Goal: Task Accomplishment & Management: Complete application form

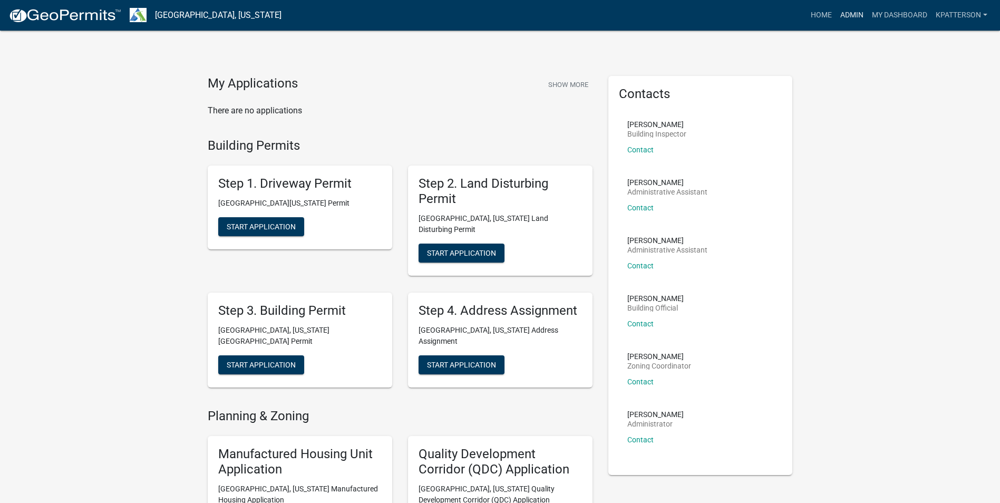
click at [856, 12] on link "Admin" at bounding box center [852, 15] width 32 height 20
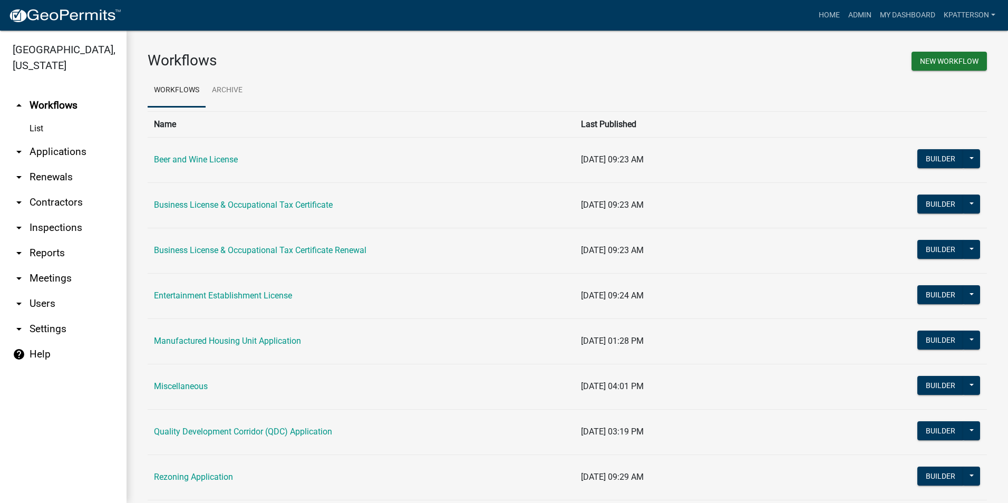
click at [57, 141] on link "arrow_drop_down Applications" at bounding box center [63, 151] width 127 height 25
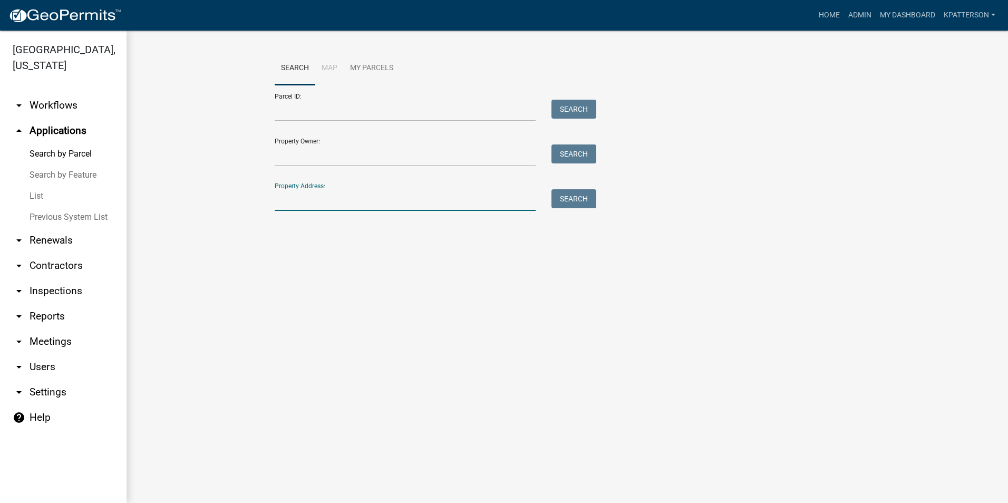
click at [305, 199] on input "Property Address:" at bounding box center [405, 200] width 261 height 22
type input "11"
click at [833, 11] on link "Home" at bounding box center [830, 15] width 30 height 20
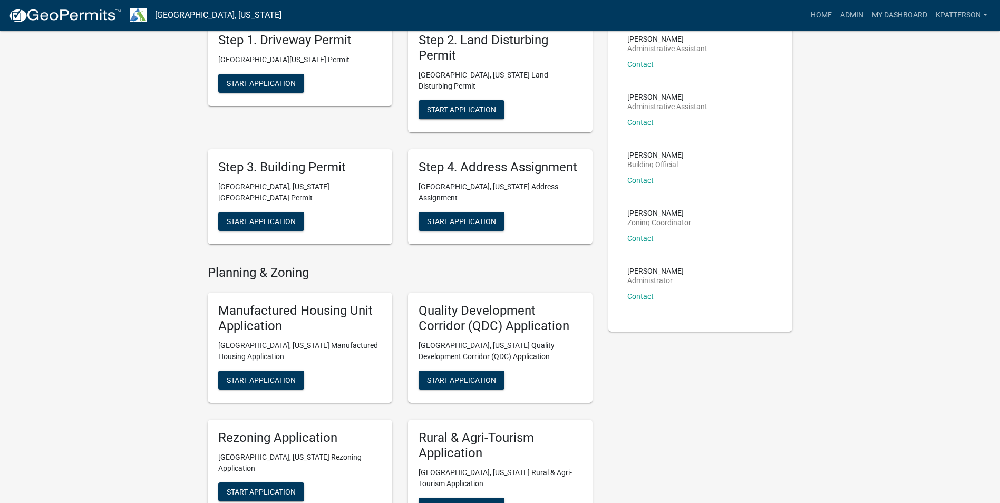
scroll to position [105, 0]
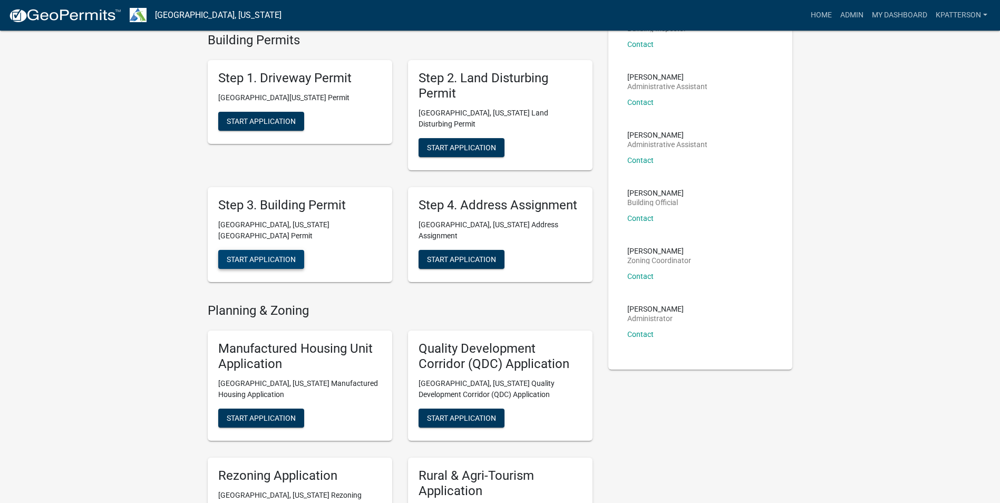
click at [298, 250] on button "Start Application" at bounding box center [261, 259] width 86 height 19
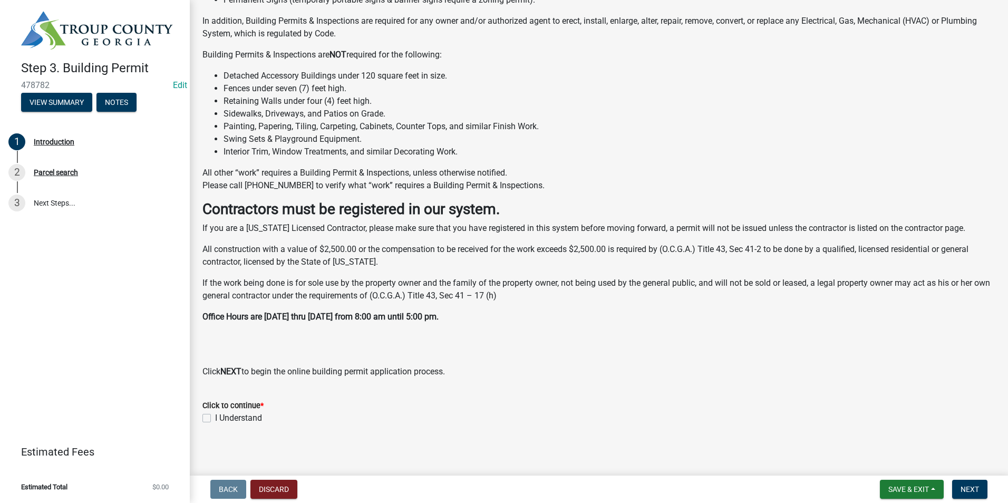
scroll to position [160, 0]
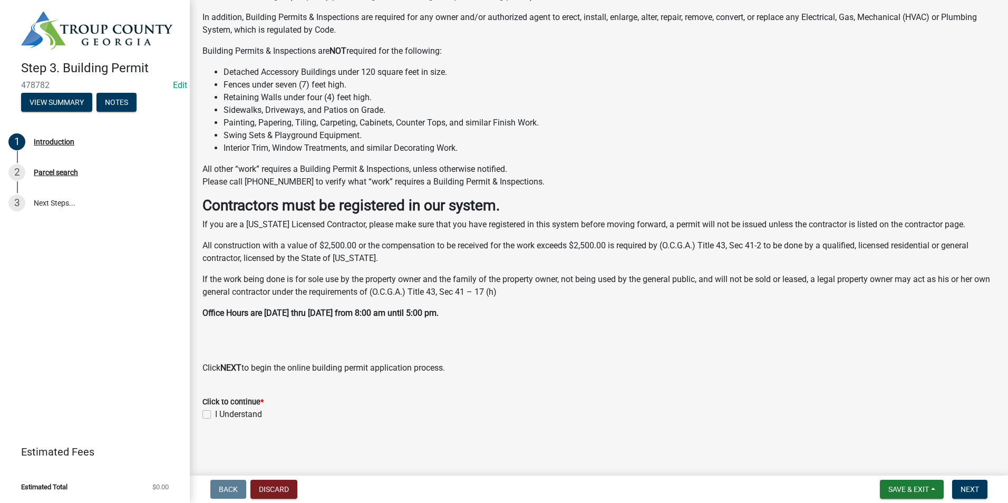
click at [215, 417] on label "I Understand" at bounding box center [238, 414] width 47 height 13
click at [215, 415] on input "I Understand" at bounding box center [218, 411] width 7 height 7
checkbox input "true"
click at [980, 489] on button "Next" at bounding box center [969, 489] width 35 height 19
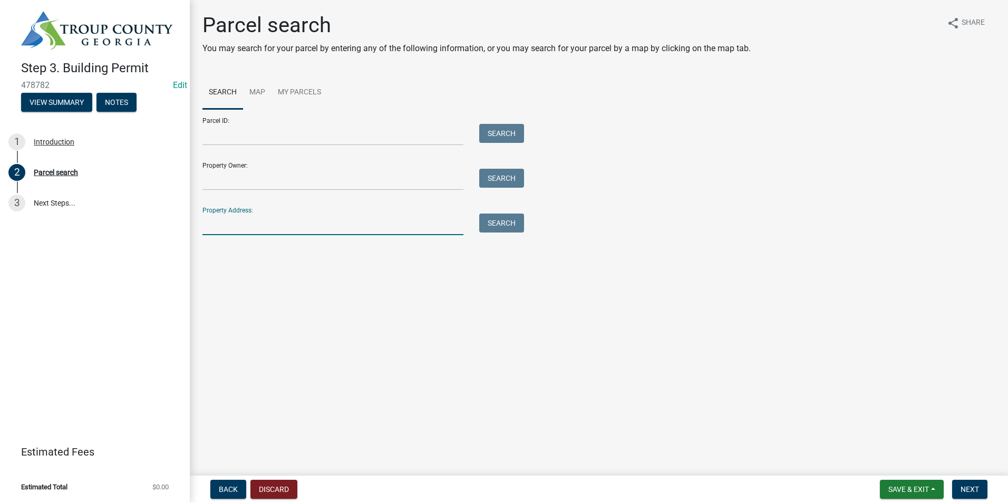
click at [325, 223] on input "Property Address:" at bounding box center [333, 225] width 261 height 22
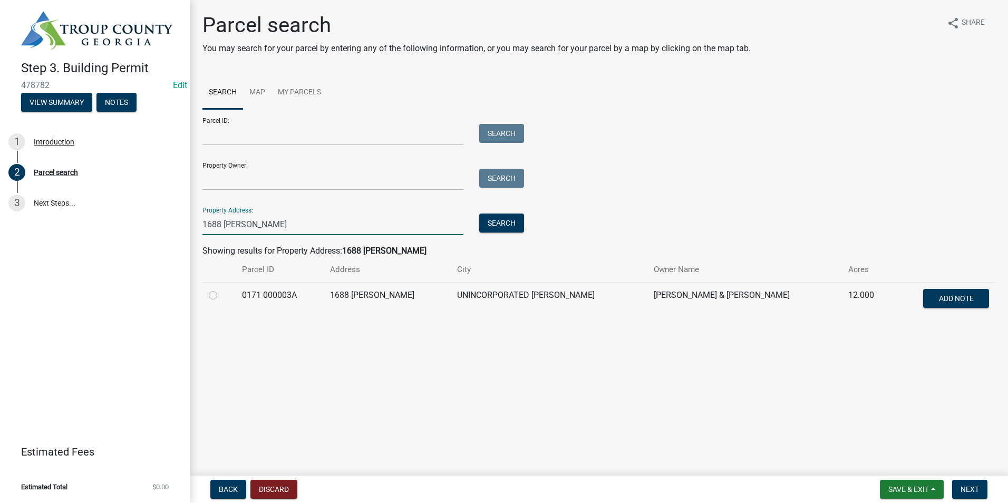
type input "1688 [PERSON_NAME]"
click at [222, 289] on label at bounding box center [222, 289] width 0 height 0
click at [222, 296] on 000003A "radio" at bounding box center [225, 292] width 7 height 7
radio 000003A "true"
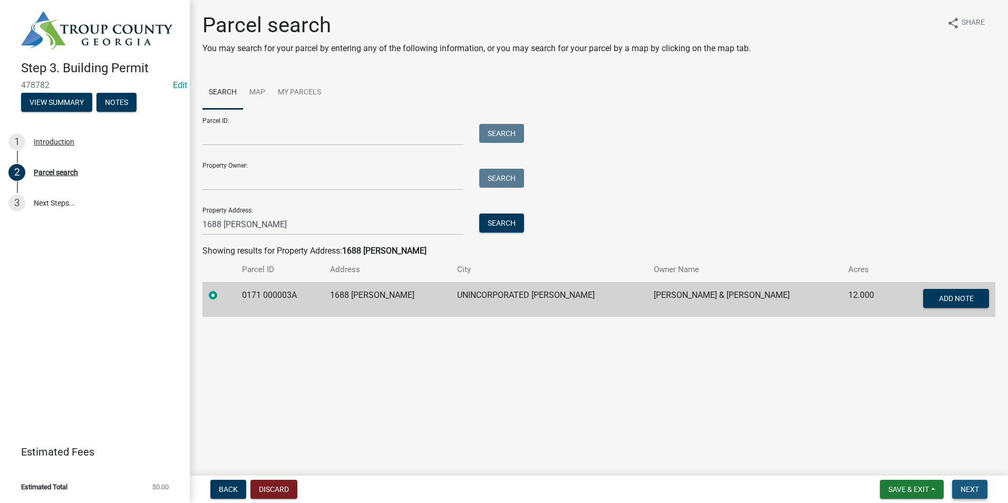
click at [969, 489] on span "Next" at bounding box center [970, 489] width 18 height 8
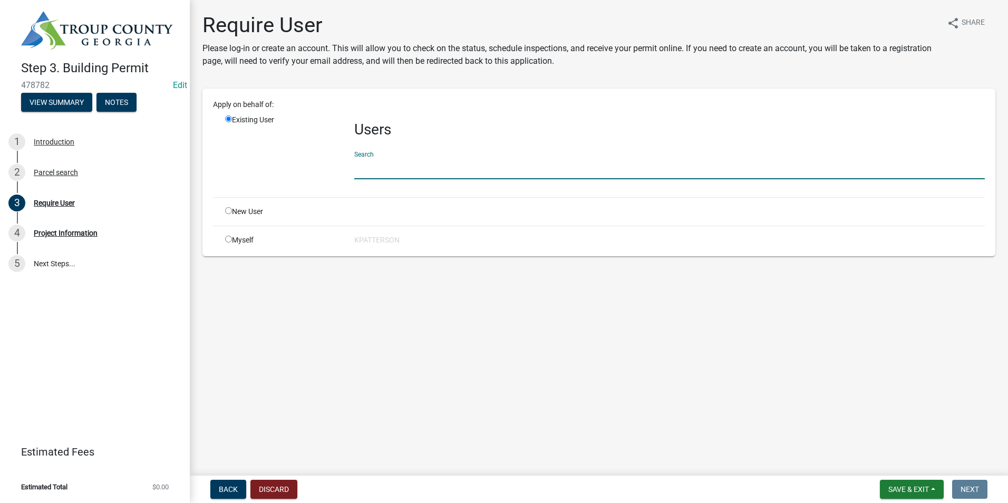
click at [378, 176] on input "text" at bounding box center [669, 169] width 631 height 22
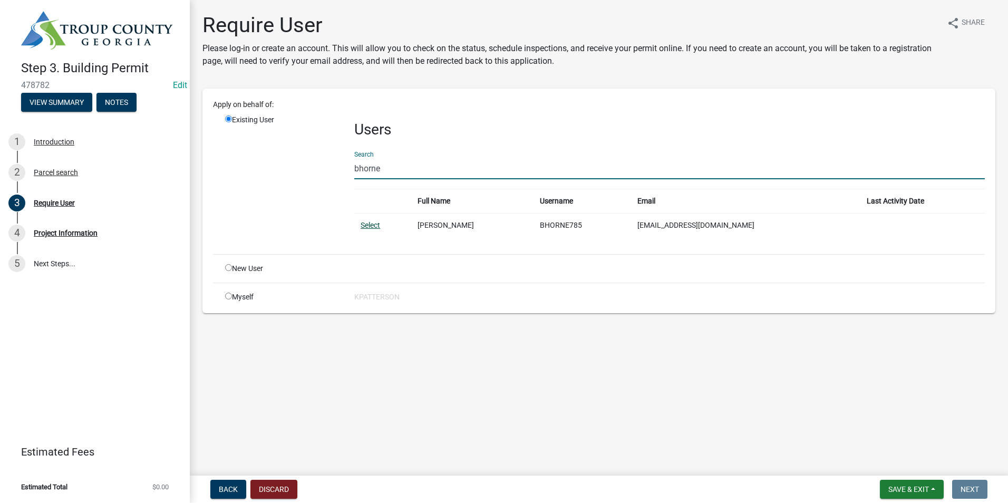
type input "bhorne"
click at [377, 224] on link "Select" at bounding box center [371, 225] width 20 height 8
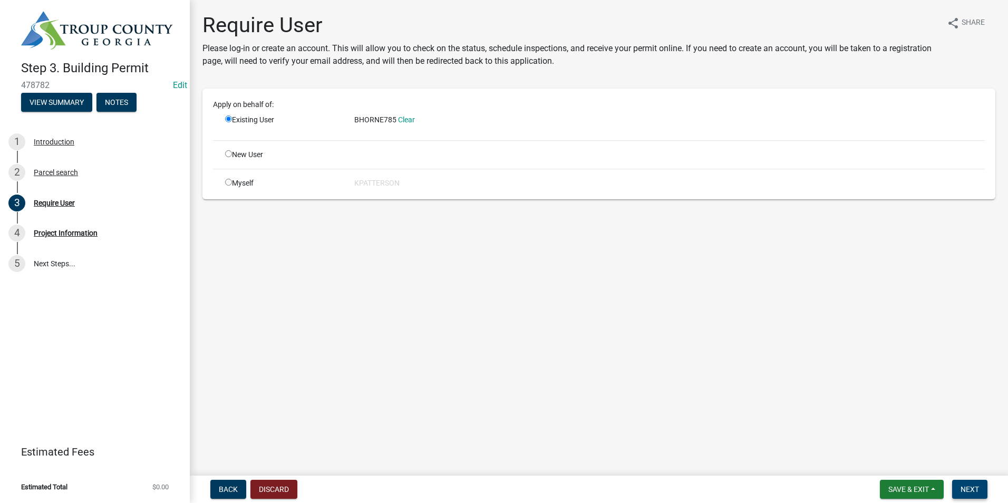
click at [975, 490] on span "Next" at bounding box center [970, 489] width 18 height 8
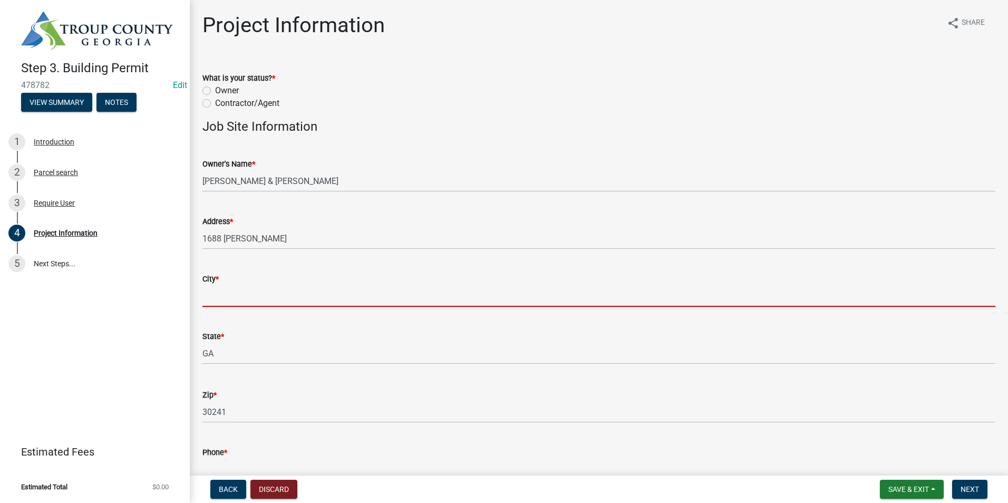
click at [261, 303] on input "City *" at bounding box center [599, 296] width 793 height 22
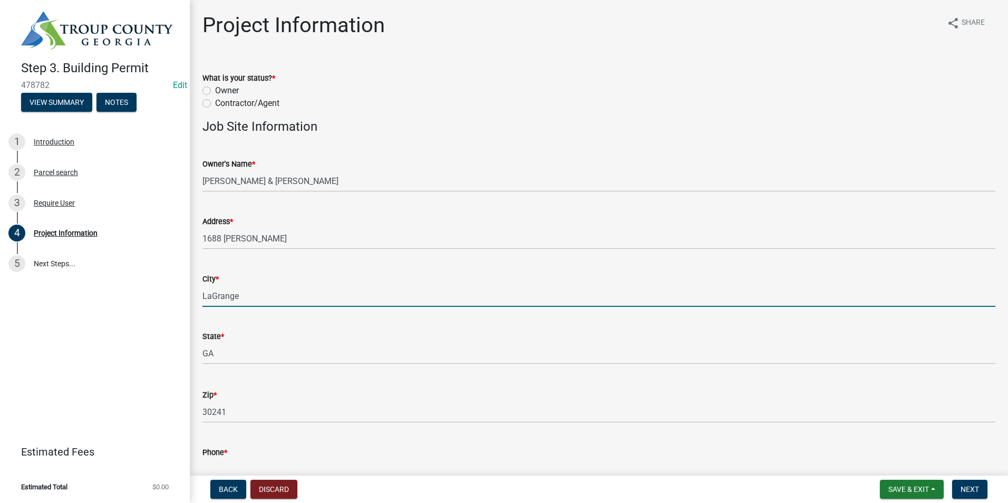
type input "LaGrange"
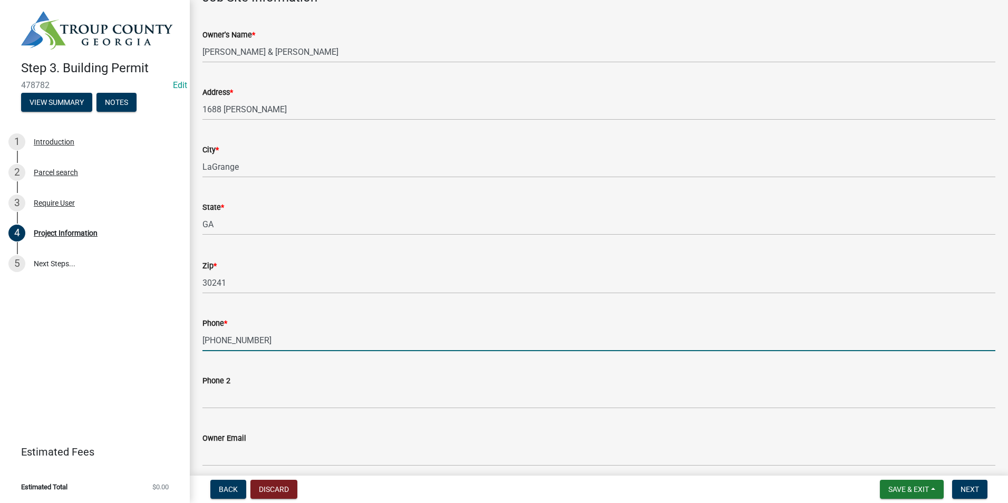
scroll to position [273, 0]
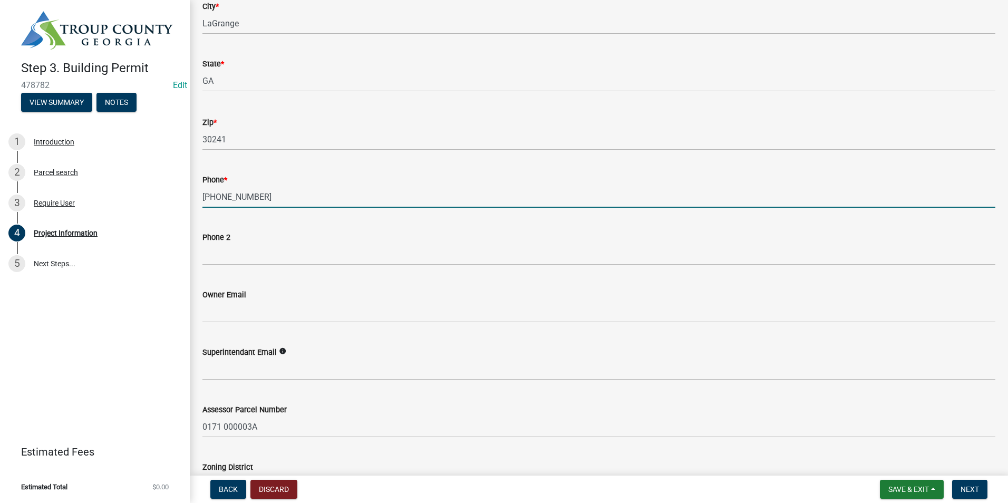
type input "[PHONE_NUMBER]"
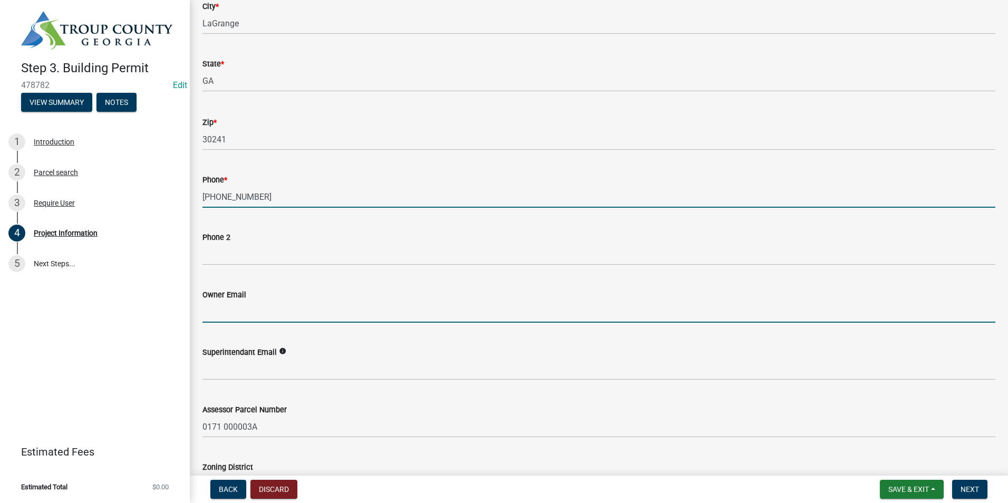
click at [242, 309] on input "Owner Email" at bounding box center [599, 312] width 793 height 22
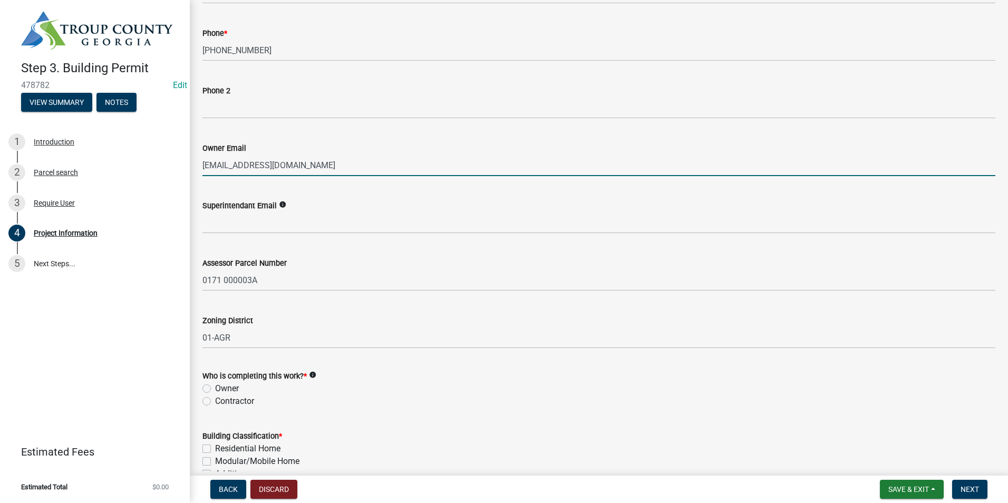
scroll to position [431, 0]
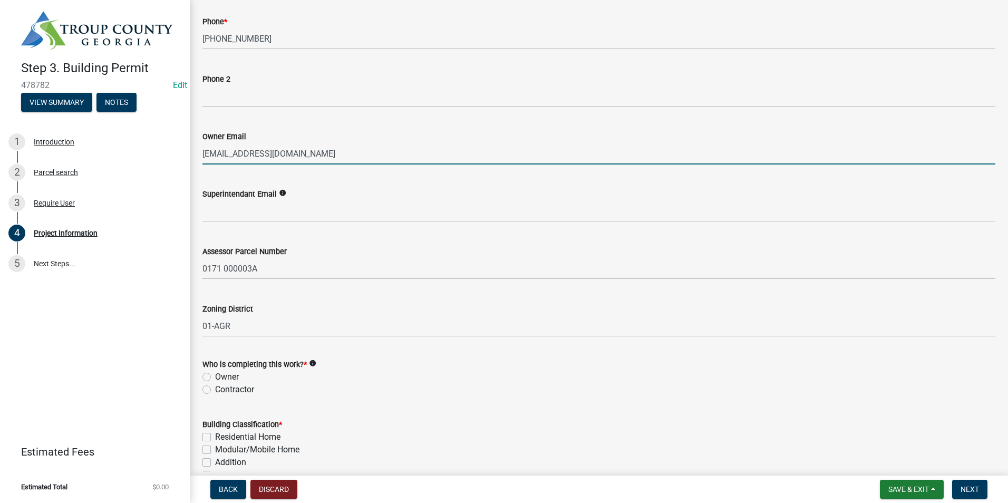
type input "[EMAIL_ADDRESS][DOMAIN_NAME]"
click at [215, 380] on label "Owner" at bounding box center [227, 377] width 24 height 13
click at [215, 378] on input "Owner" at bounding box center [218, 374] width 7 height 7
radio input "true"
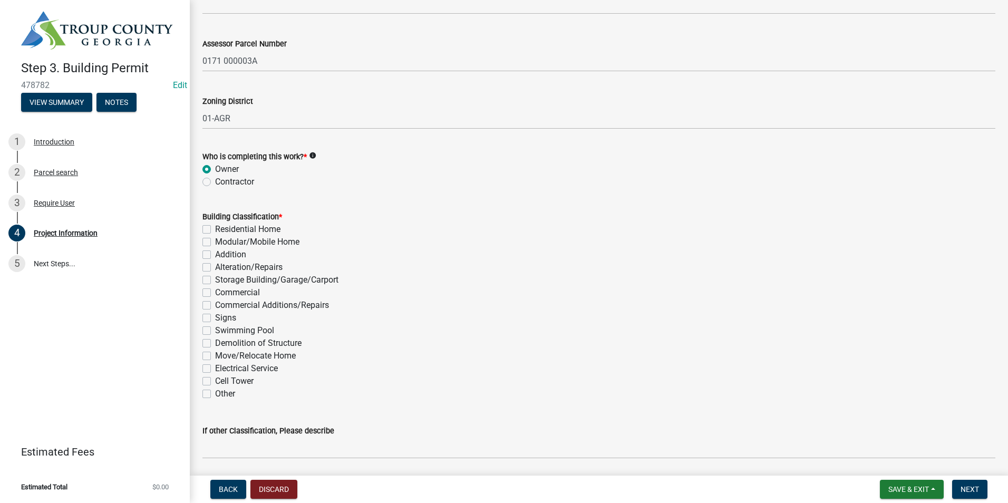
scroll to position [642, 0]
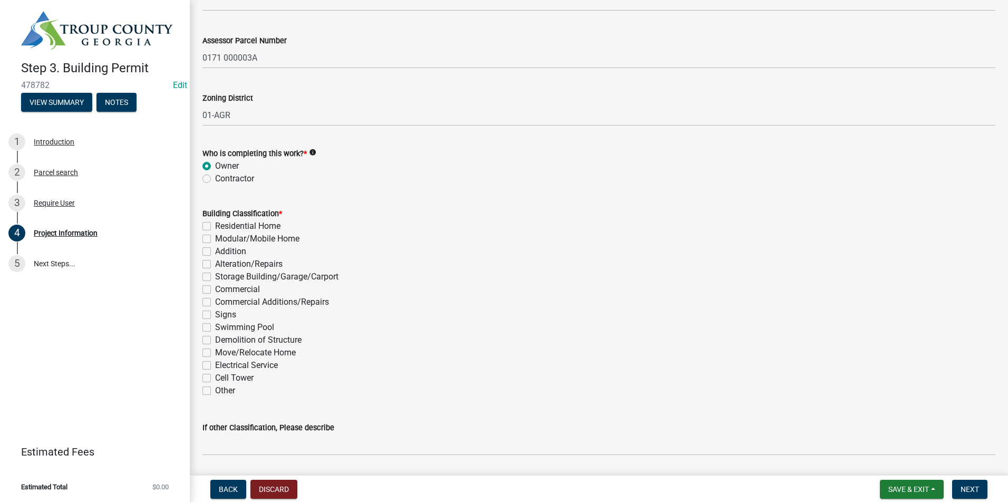
click at [204, 370] on div "Electrical Service" at bounding box center [599, 365] width 793 height 13
click at [215, 365] on label "Electrical Service" at bounding box center [246, 365] width 63 height 13
click at [215, 365] on input "Electrical Service" at bounding box center [218, 362] width 7 height 7
checkbox input "true"
checkbox input "false"
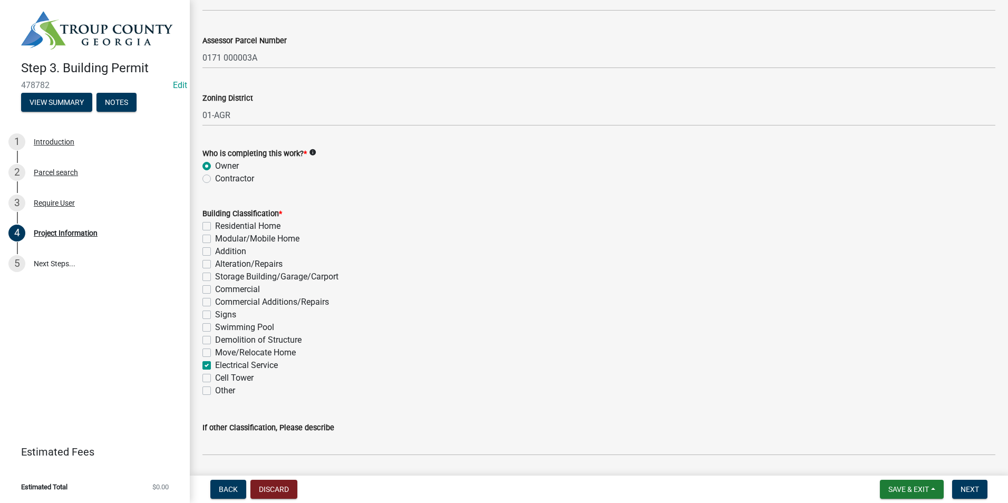
checkbox input "false"
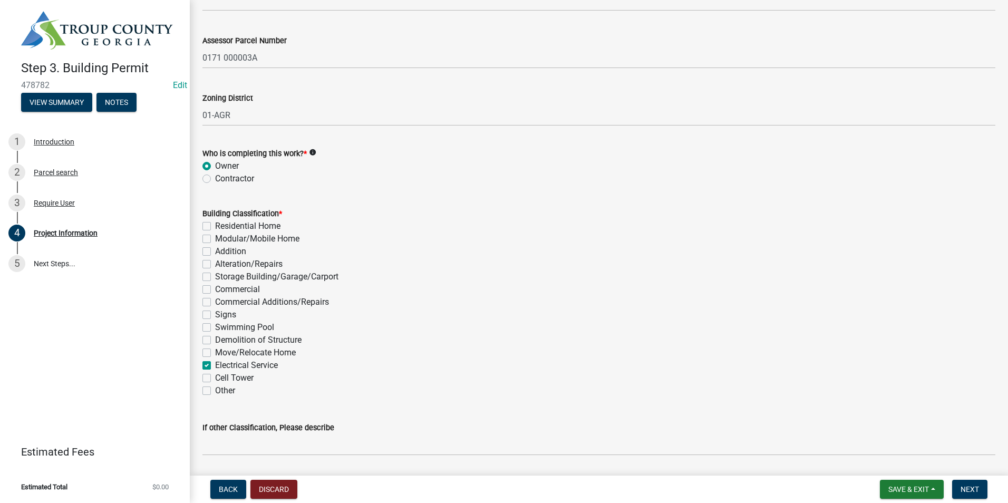
checkbox input "false"
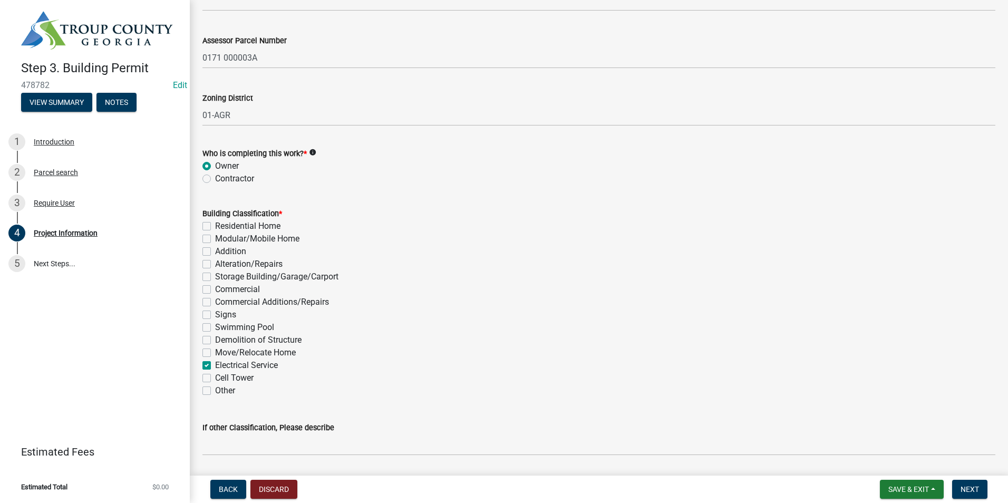
checkbox input "true"
checkbox input "false"
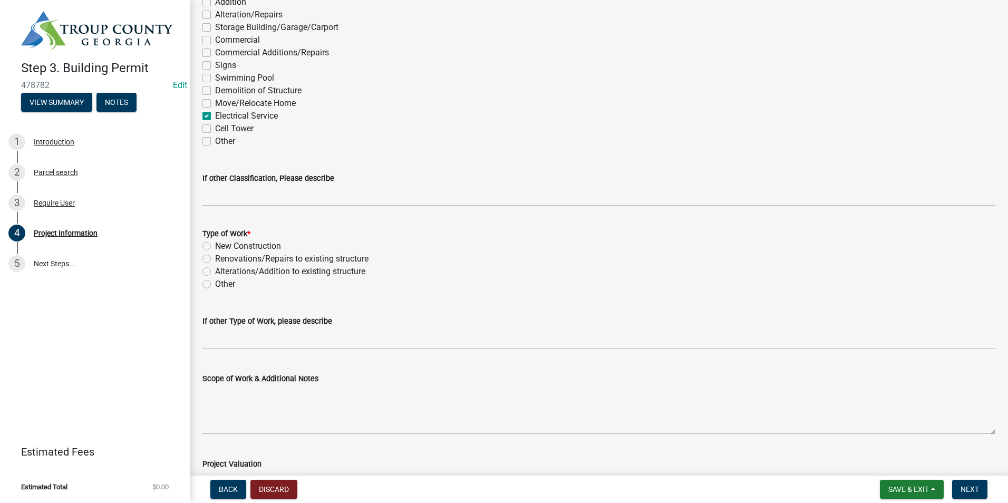
scroll to position [906, 0]
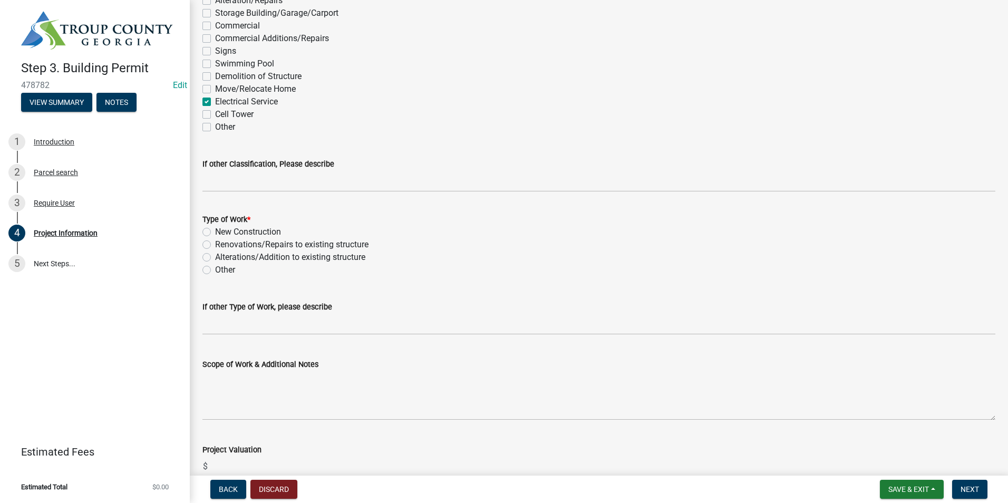
click at [210, 229] on div "New Construction" at bounding box center [599, 232] width 793 height 13
drag, startPoint x: 210, startPoint y: 229, endPoint x: 217, endPoint y: 241, distance: 13.2
click at [215, 230] on label "New Construction" at bounding box center [248, 232] width 66 height 13
click at [215, 230] on input "New Construction" at bounding box center [218, 229] width 7 height 7
radio input "true"
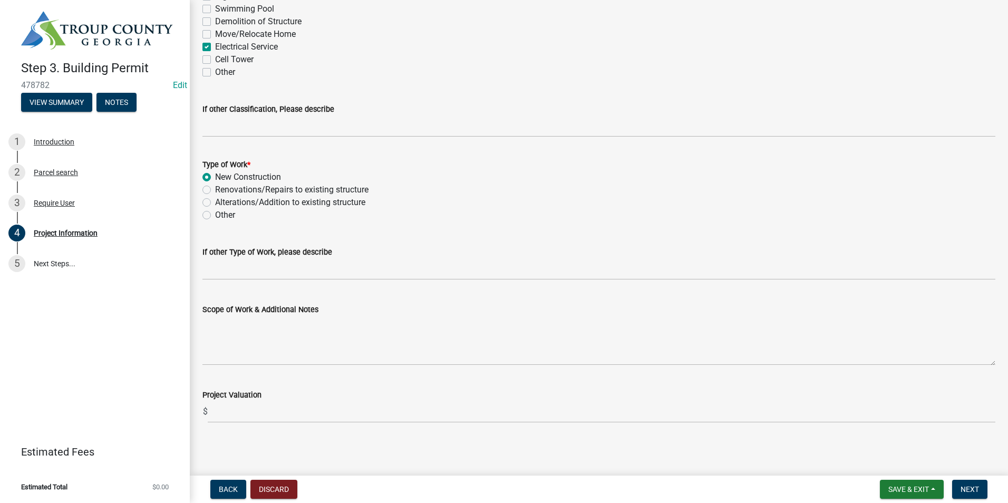
scroll to position [962, 0]
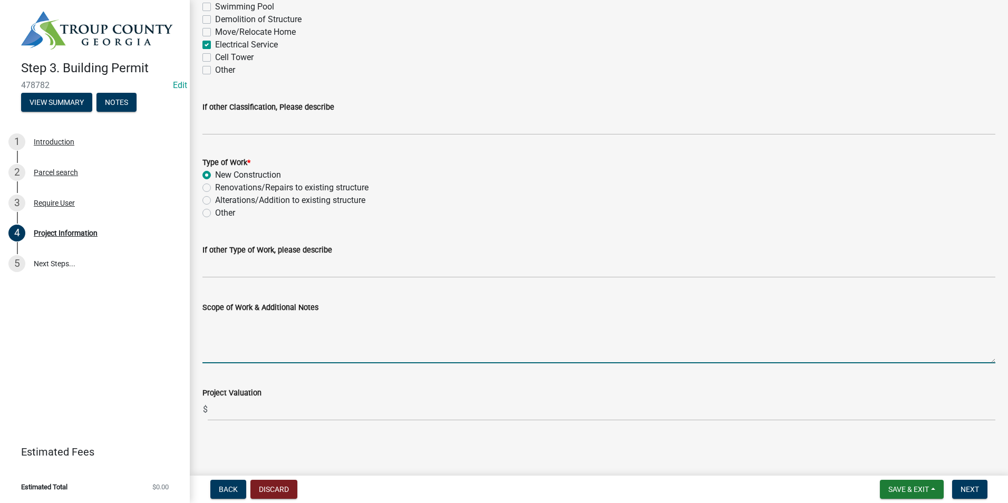
click at [248, 334] on textarea "Scope of Work & Additional Notes" at bounding box center [599, 339] width 793 height 50
type textarea "Power to gate"
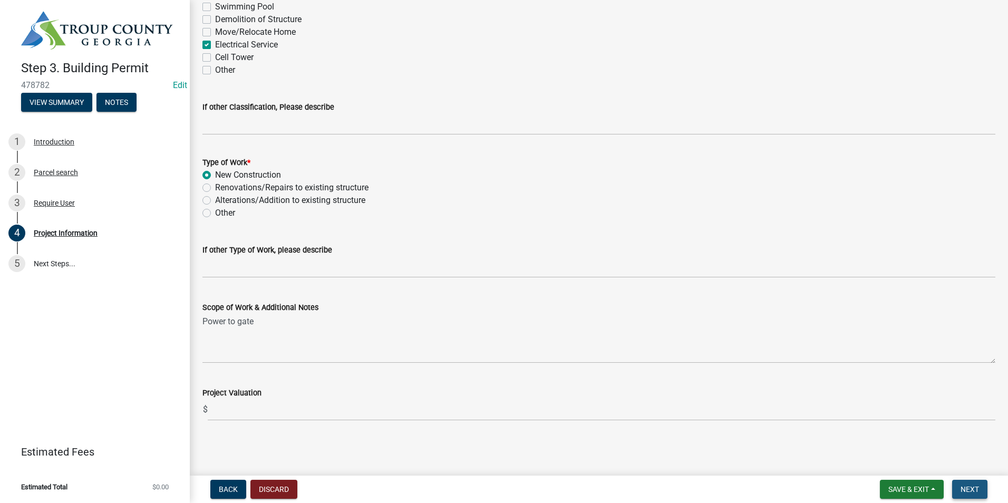
click at [956, 487] on button "Next" at bounding box center [969, 489] width 35 height 19
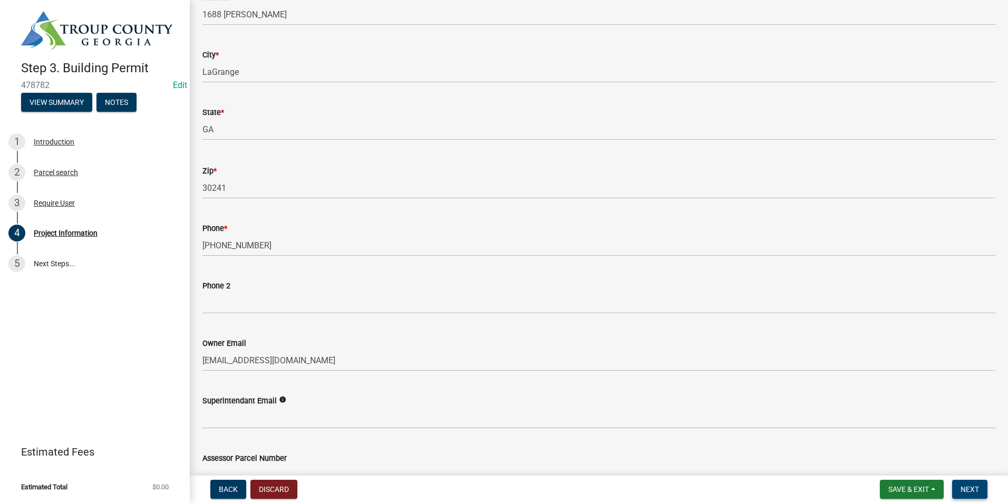
scroll to position [0, 0]
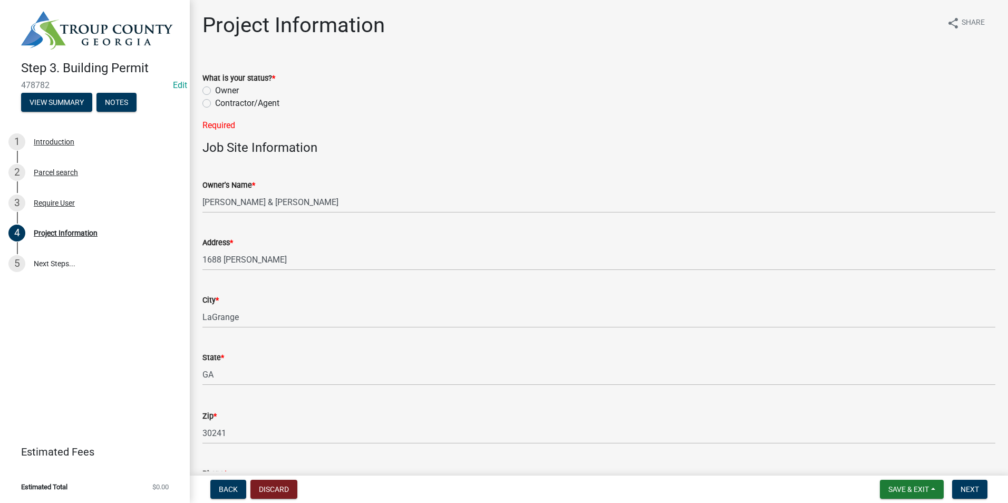
click at [215, 94] on label "Owner" at bounding box center [227, 90] width 24 height 13
click at [215, 91] on input "Owner" at bounding box center [218, 87] width 7 height 7
radio input "true"
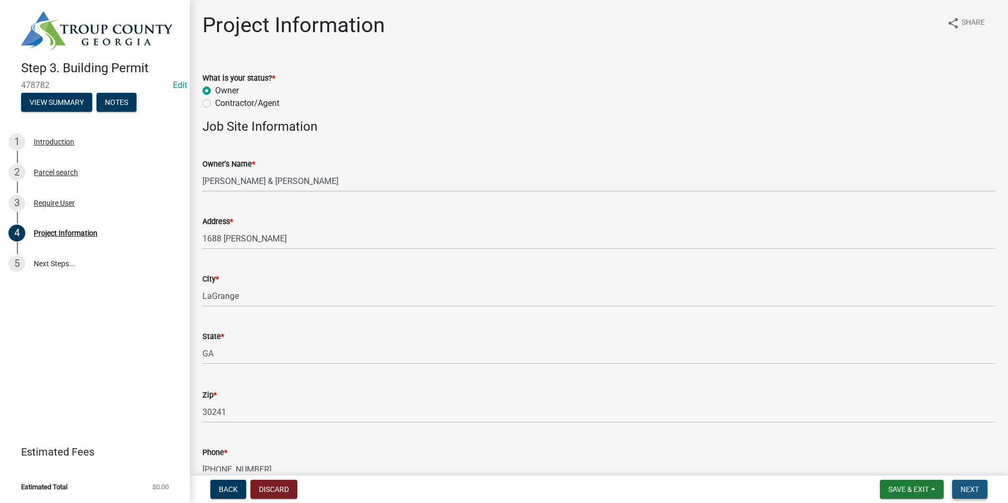
click at [969, 485] on span "Next" at bounding box center [970, 489] width 18 height 8
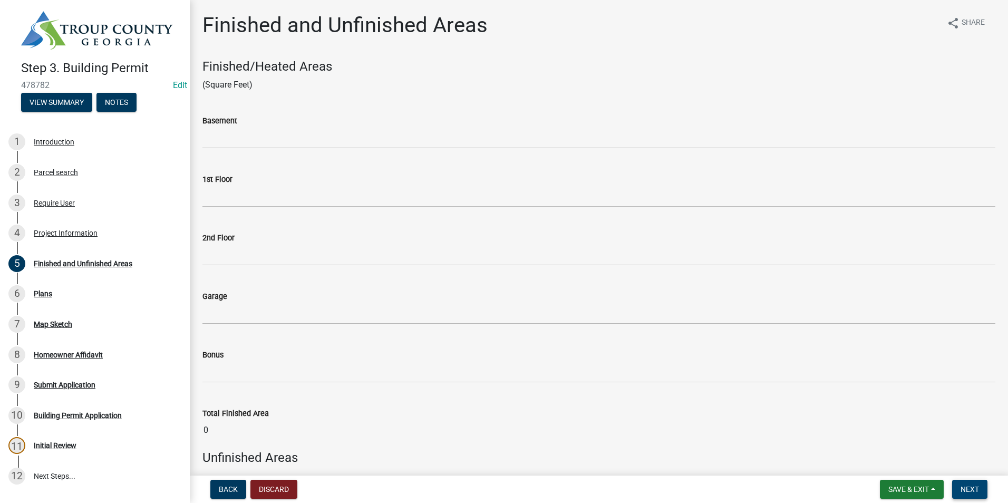
click at [959, 491] on button "Next" at bounding box center [969, 489] width 35 height 19
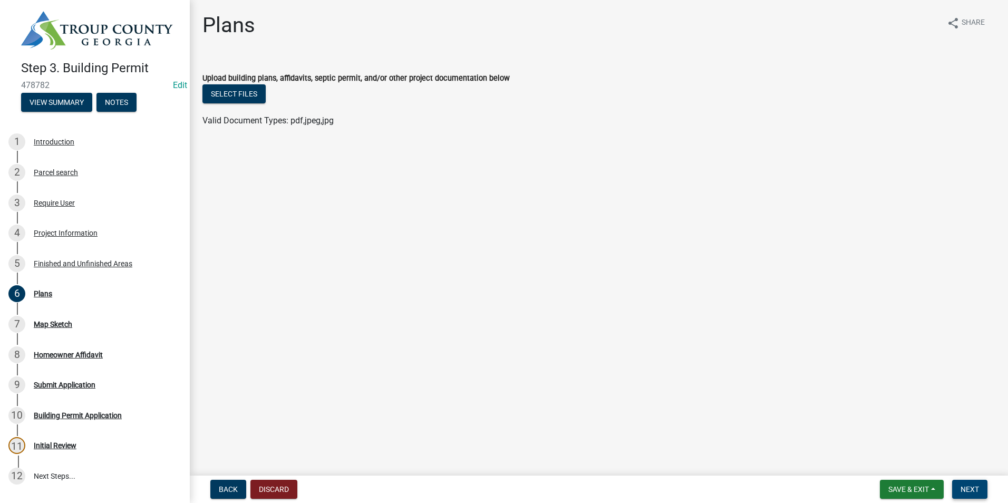
click at [971, 484] on button "Next" at bounding box center [969, 489] width 35 height 19
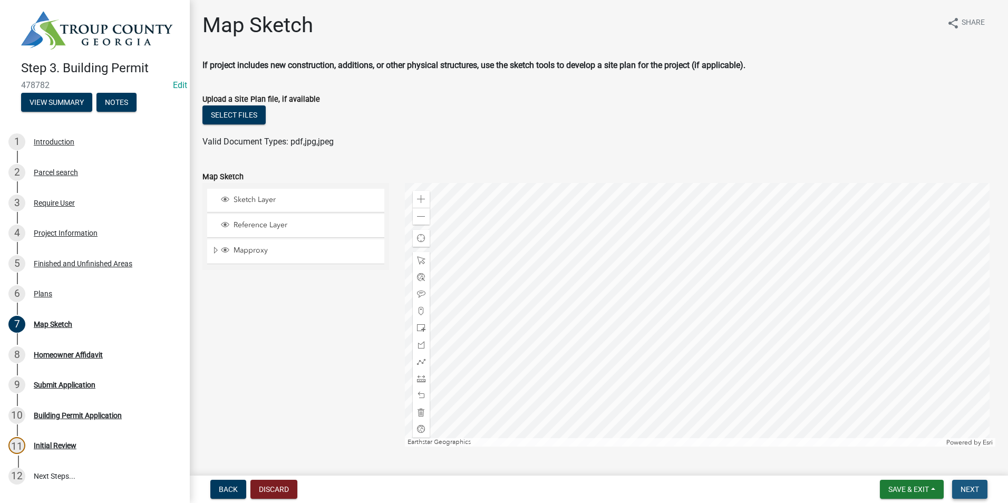
click at [977, 490] on span "Next" at bounding box center [970, 489] width 18 height 8
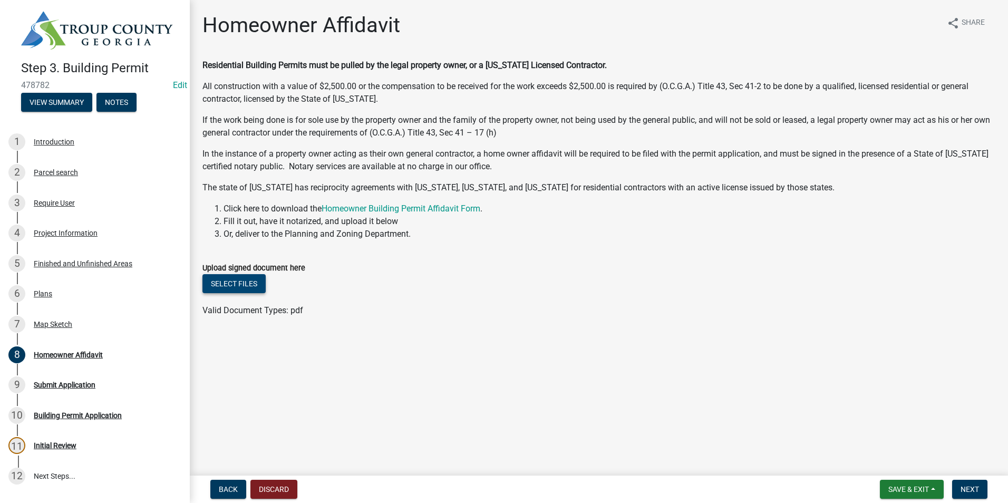
click at [233, 281] on button "Select files" at bounding box center [234, 283] width 63 height 19
click at [310, 316] on link "Document_09152025153831811_0001.pdf" at bounding box center [283, 318] width 160 height 10
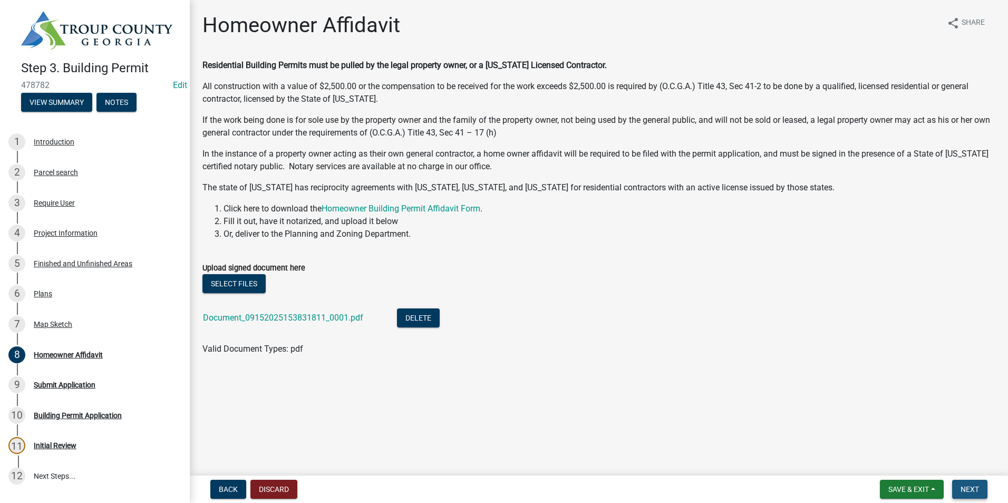
click at [975, 487] on span "Next" at bounding box center [970, 489] width 18 height 8
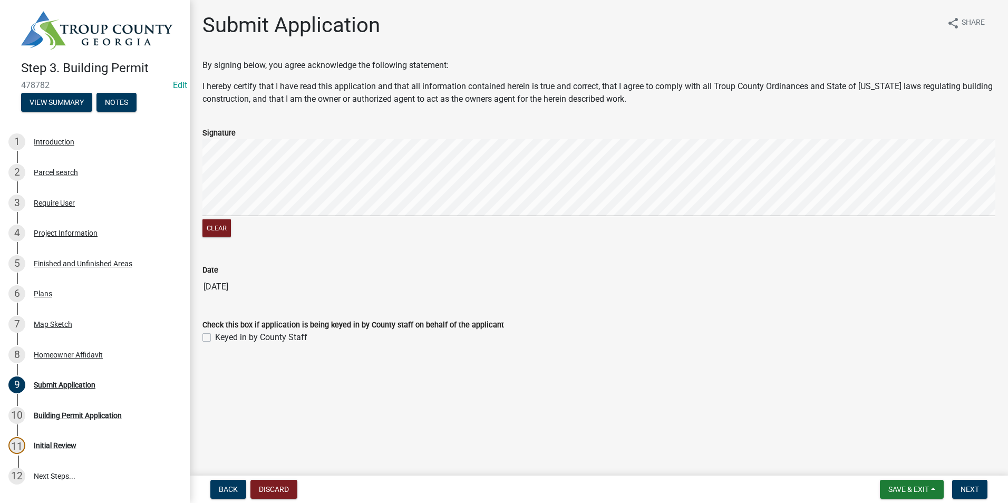
click at [215, 336] on label "Keyed in by County Staff" at bounding box center [261, 337] width 92 height 13
click at [215, 336] on input "Keyed in by County Staff" at bounding box center [218, 334] width 7 height 7
checkbox input "true"
click at [978, 491] on span "Next" at bounding box center [970, 489] width 18 height 8
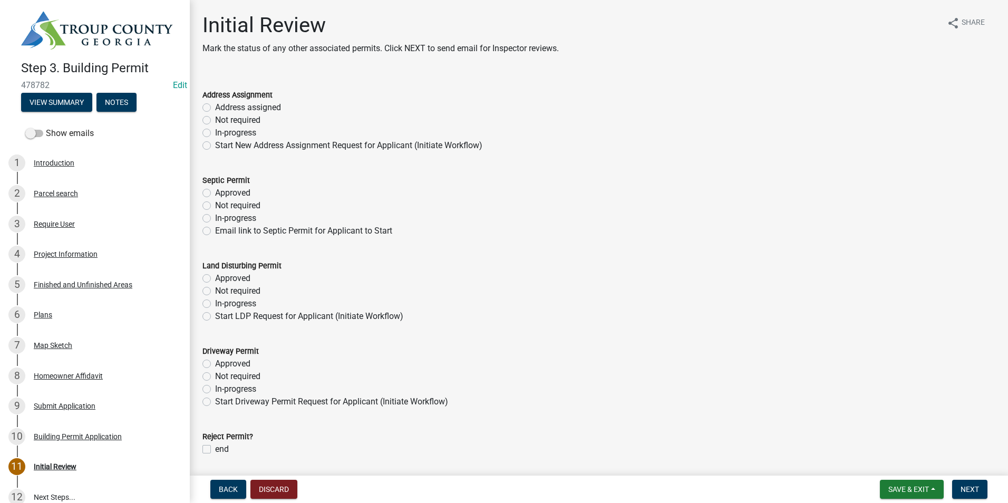
click at [215, 117] on label "Not required" at bounding box center [237, 120] width 45 height 13
click at [215, 117] on input "Not required" at bounding box center [218, 117] width 7 height 7
radio input "true"
click at [215, 202] on label "Not required" at bounding box center [237, 205] width 45 height 13
click at [215, 202] on input "Not required" at bounding box center [218, 202] width 7 height 7
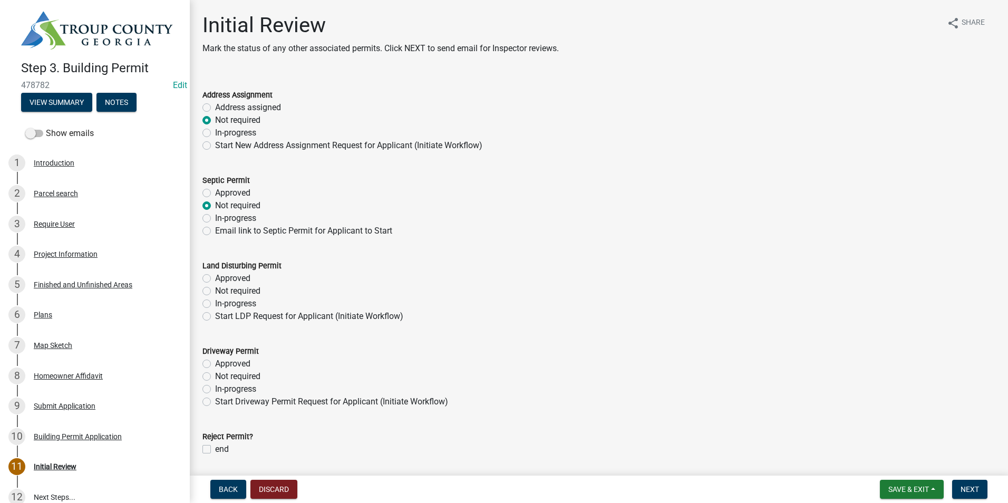
radio input "true"
click at [215, 288] on label "Not required" at bounding box center [237, 291] width 45 height 13
click at [215, 288] on input "Not required" at bounding box center [218, 288] width 7 height 7
radio input "true"
click at [215, 376] on label "Not required" at bounding box center [237, 376] width 45 height 13
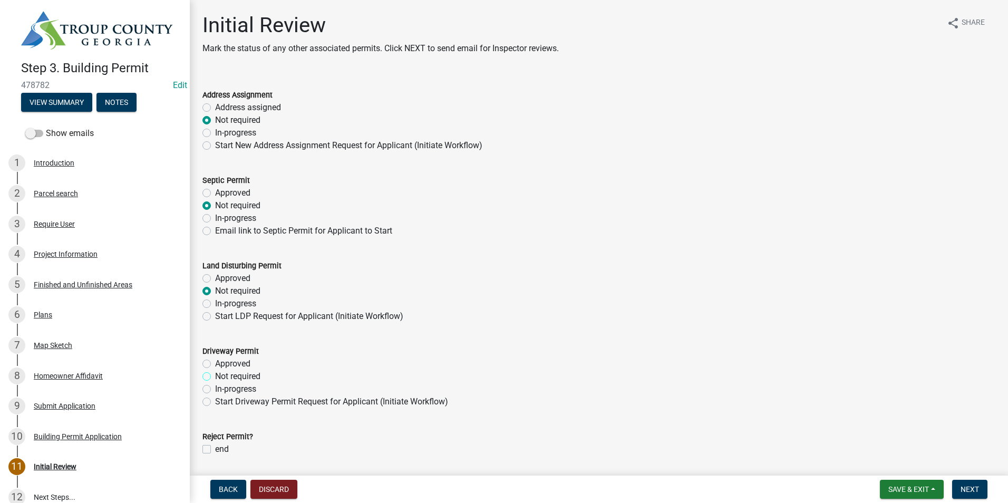
click at [215, 376] on input "Not required" at bounding box center [218, 373] width 7 height 7
radio input "true"
click at [971, 493] on span "Next" at bounding box center [970, 489] width 18 height 8
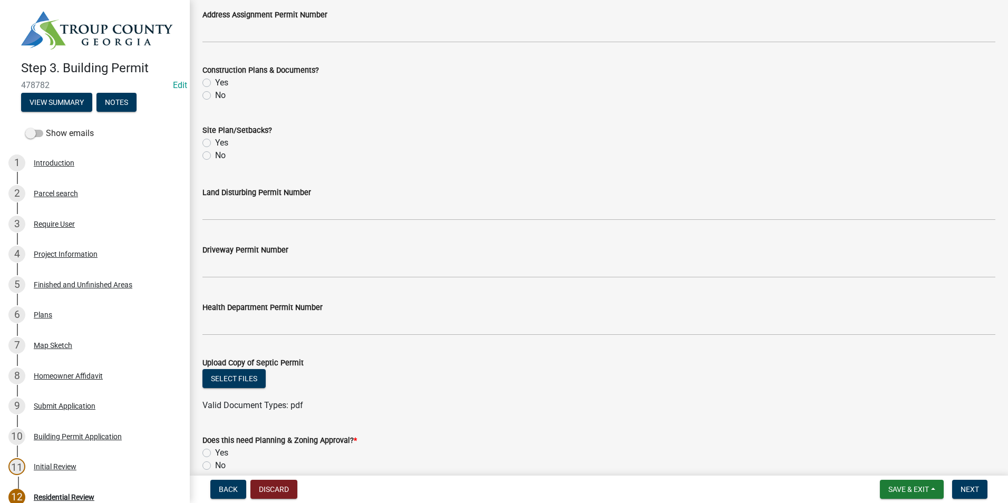
scroll to position [368, 0]
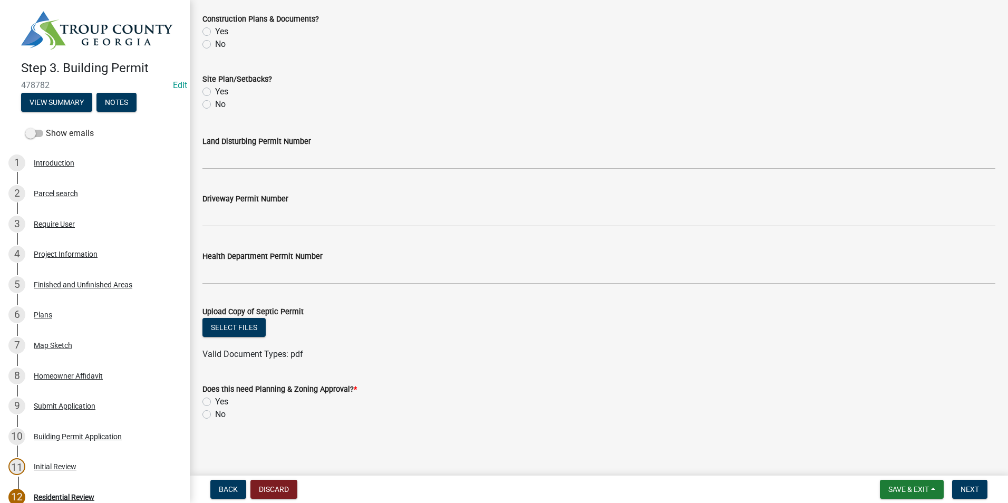
click at [215, 412] on label "No" at bounding box center [220, 414] width 11 height 13
click at [215, 412] on input "No" at bounding box center [218, 411] width 7 height 7
radio input "true"
click at [974, 495] on button "Next" at bounding box center [969, 489] width 35 height 19
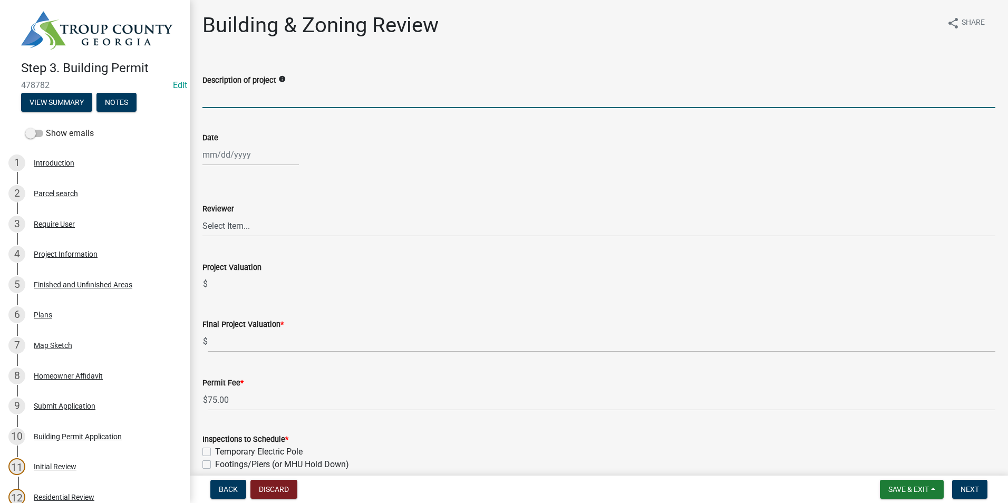
click at [303, 95] on input "Description of project" at bounding box center [599, 97] width 793 height 22
type input "Power to gate"
click at [239, 151] on div at bounding box center [251, 155] width 97 height 22
select select "9"
select select "2025"
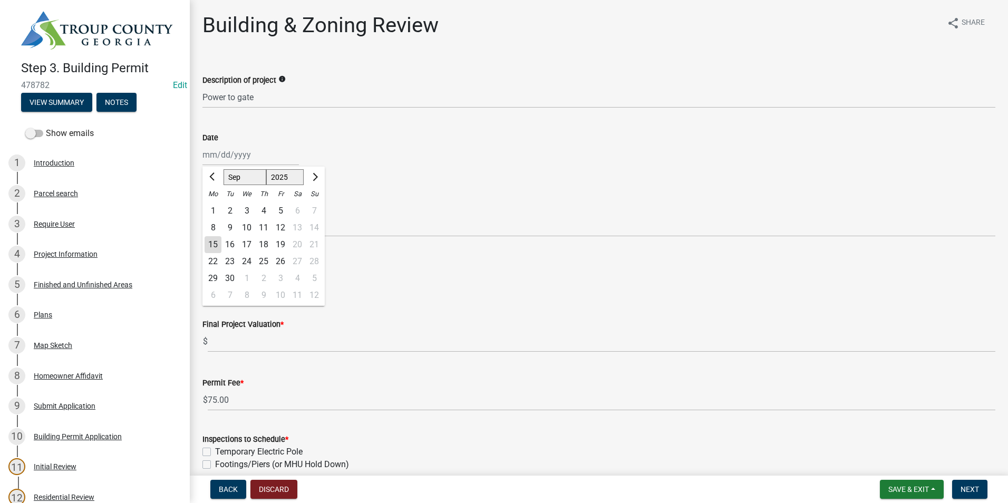
click at [214, 241] on div "15" at bounding box center [213, 244] width 17 height 17
type input "[DATE]"
click at [227, 233] on select "Select Item... [PERSON_NAME] [PERSON_NAME] [PERSON_NAME] [PERSON_NAME]" at bounding box center [599, 226] width 793 height 22
click at [203, 215] on select "Select Item... [PERSON_NAME] [PERSON_NAME] [PERSON_NAME] [PERSON_NAME]" at bounding box center [599, 226] width 793 height 22
select select "2b86b0c4-e8a1-45ee-90a7-b8d4cb5b2682"
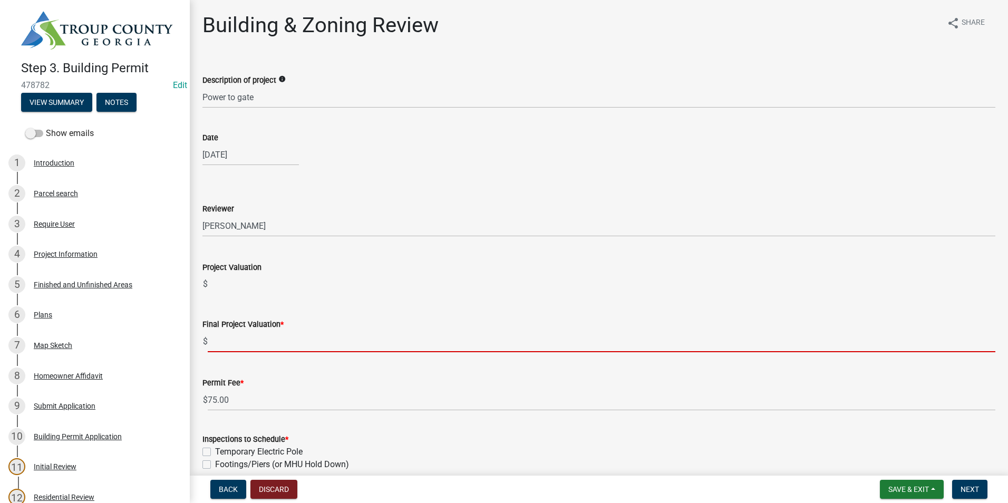
click at [238, 337] on input "text" at bounding box center [602, 342] width 788 height 22
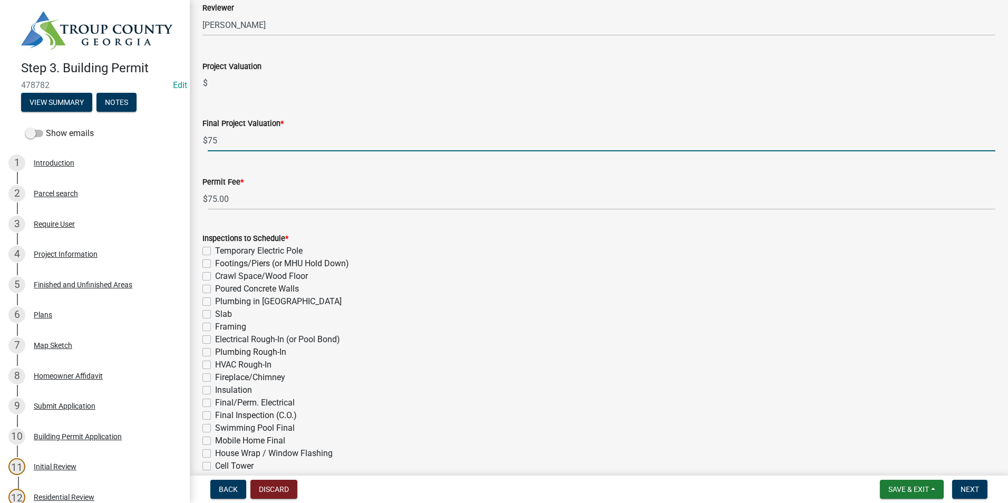
scroll to position [264, 0]
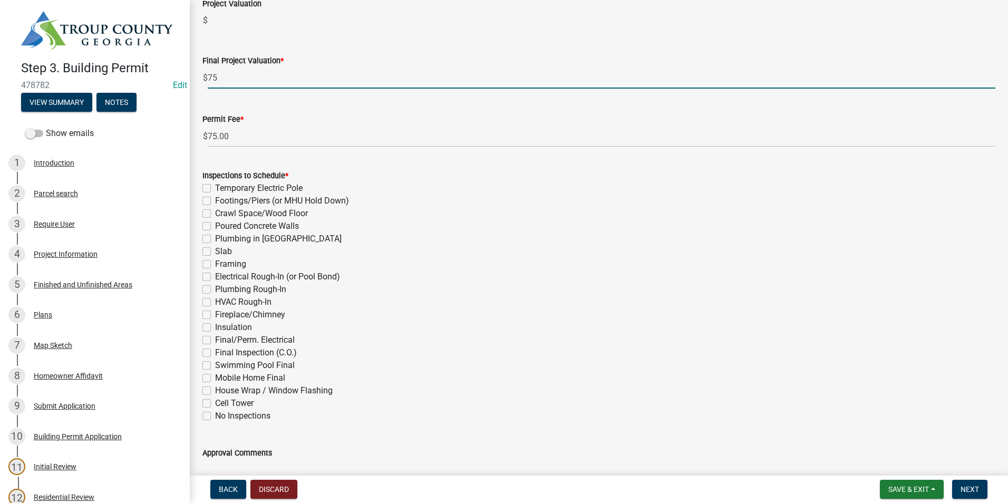
type input "75"
click at [204, 339] on div "Inspections to Schedule * Temporary Electric Pole Footings/Piers (or MHU Hold D…" at bounding box center [599, 295] width 793 height 253
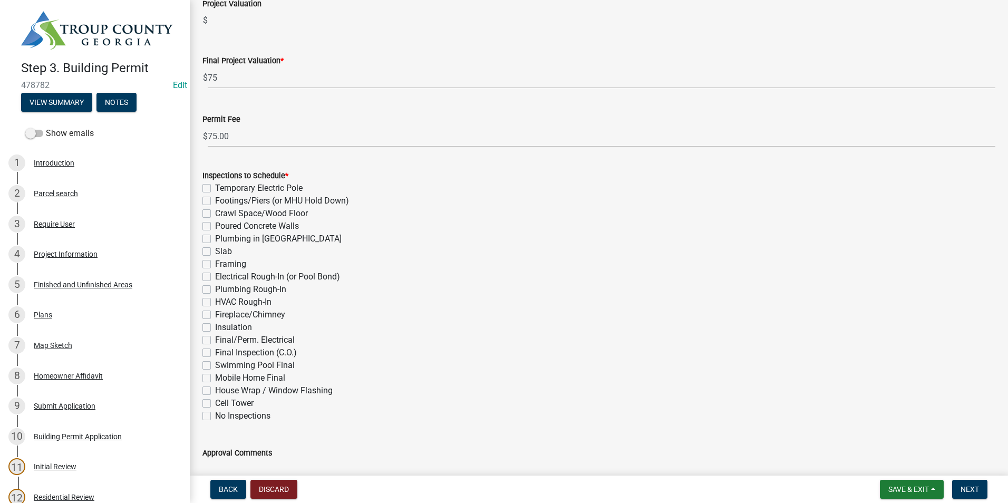
click at [210, 334] on div "Final/Perm. Electrical" at bounding box center [599, 340] width 793 height 13
click at [215, 340] on label "Final/Perm. Electrical" at bounding box center [255, 340] width 80 height 13
click at [215, 340] on input "Final/Perm. Electrical" at bounding box center [218, 337] width 7 height 7
checkbox input "true"
checkbox input "false"
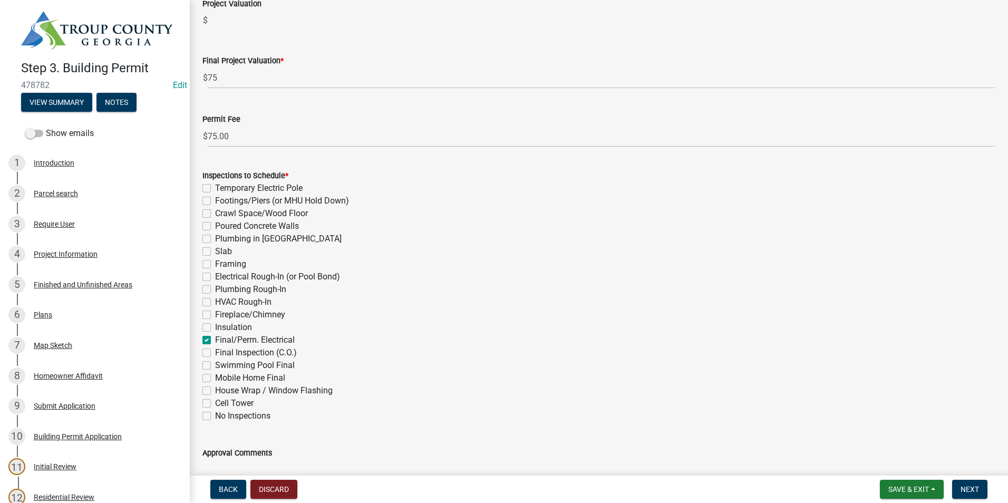
checkbox input "false"
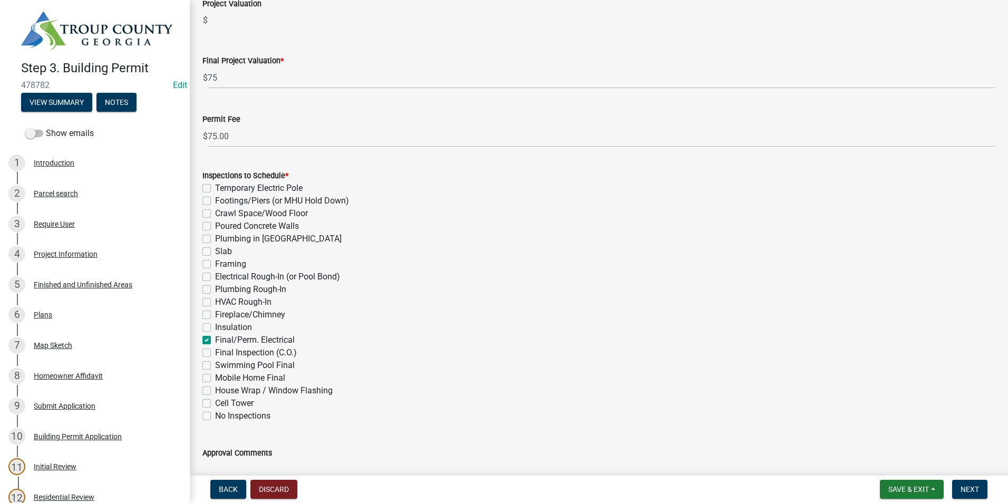
checkbox input "false"
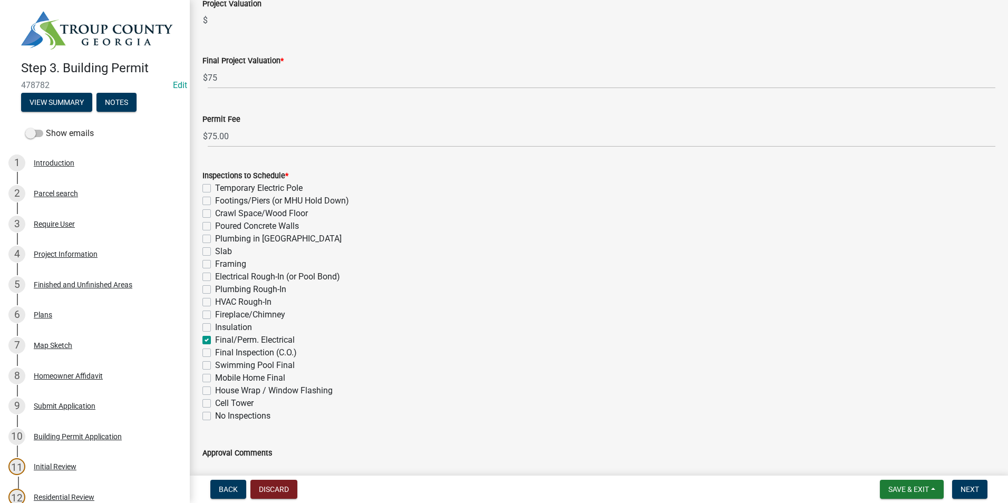
checkbox input "false"
checkbox input "true"
checkbox input "false"
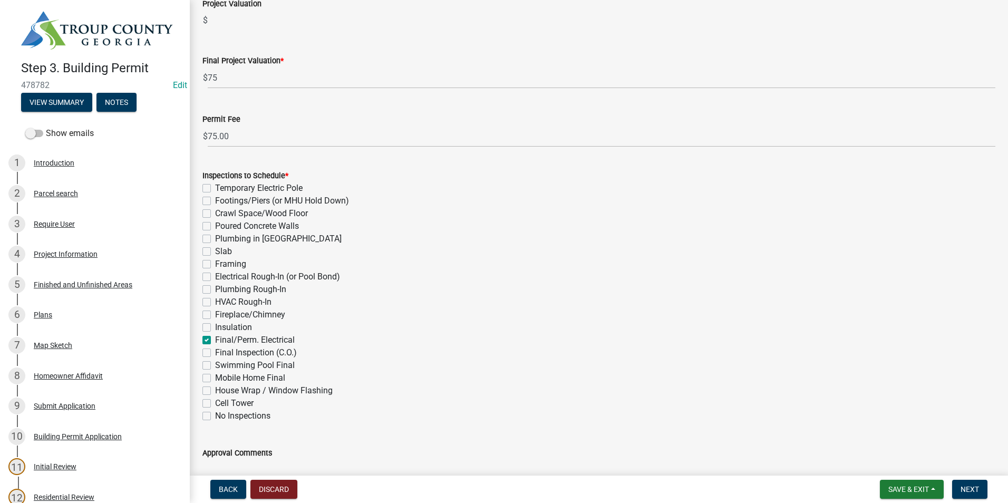
checkbox input "false"
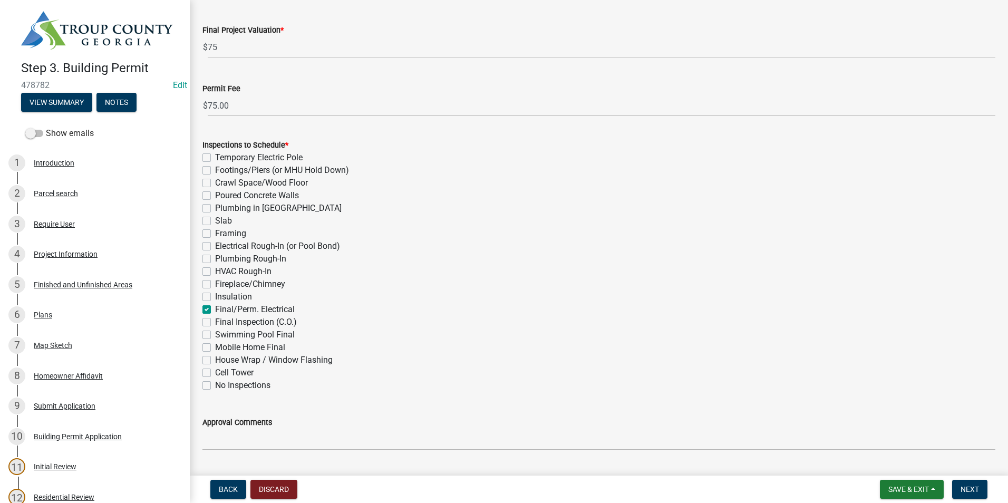
scroll to position [323, 0]
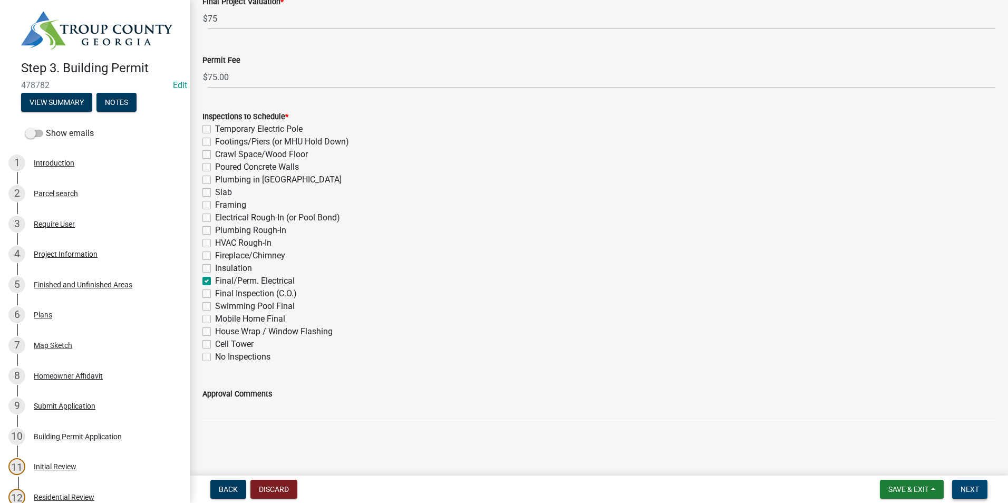
click at [970, 488] on span "Next" at bounding box center [970, 489] width 18 height 8
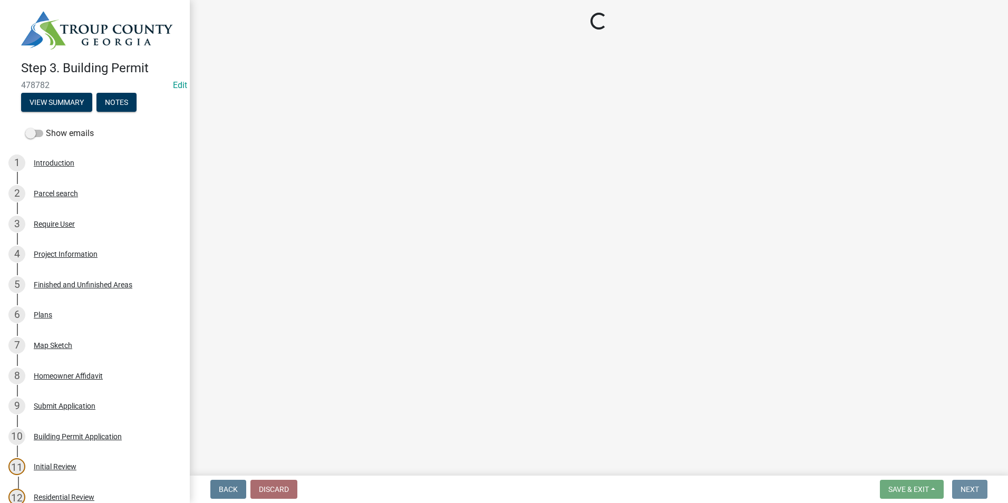
scroll to position [0, 0]
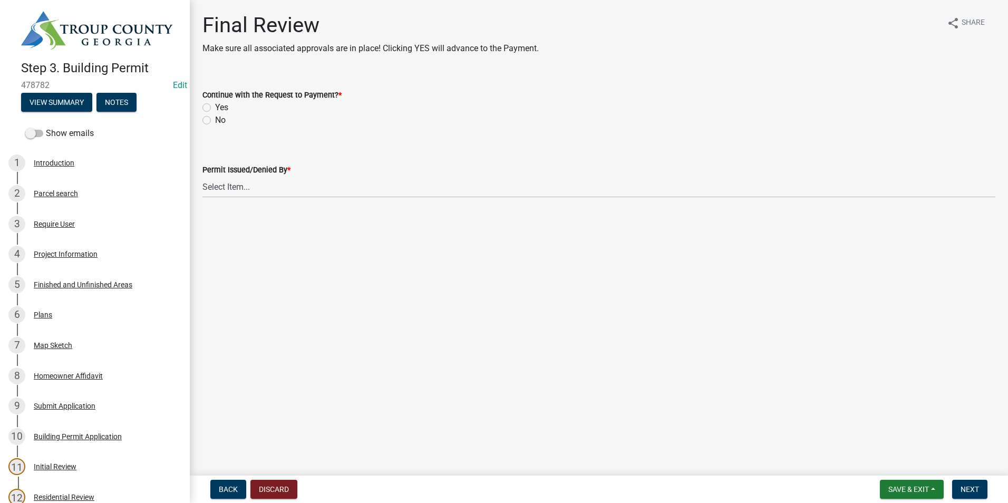
click at [215, 109] on label "Yes" at bounding box center [221, 107] width 13 height 13
click at [215, 108] on input "Yes" at bounding box center [218, 104] width 7 height 7
radio input "true"
click at [248, 181] on select "Select Item... [PERSON_NAME] [PERSON_NAME] [PERSON_NAME] [PERSON_NAME]" at bounding box center [599, 187] width 793 height 22
click at [203, 176] on select "Select Item... [PERSON_NAME] [PERSON_NAME] [PERSON_NAME] [PERSON_NAME]" at bounding box center [599, 187] width 793 height 22
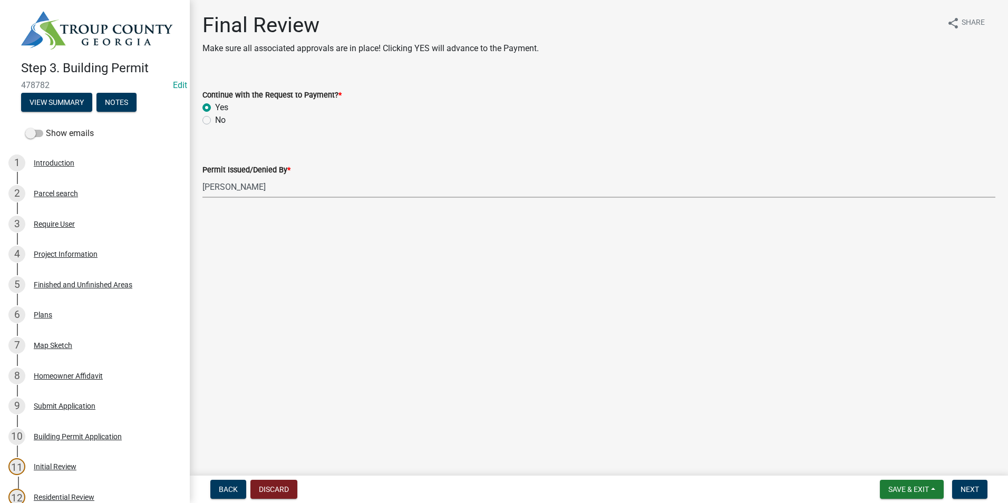
select select "2b86b0c4-e8a1-45ee-90a7-b8d4cb5b2682"
click at [969, 486] on span "Next" at bounding box center [970, 489] width 18 height 8
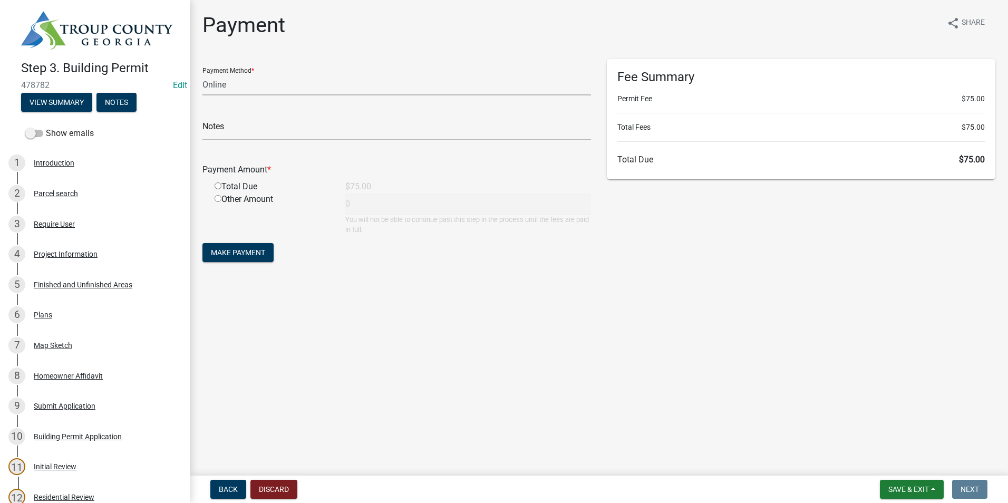
click at [226, 88] on select "Credit Card POS Check Cash Online" at bounding box center [397, 85] width 389 height 22
select select "0: 2"
click at [203, 74] on select "Credit Card POS Check Cash Online" at bounding box center [397, 85] width 389 height 22
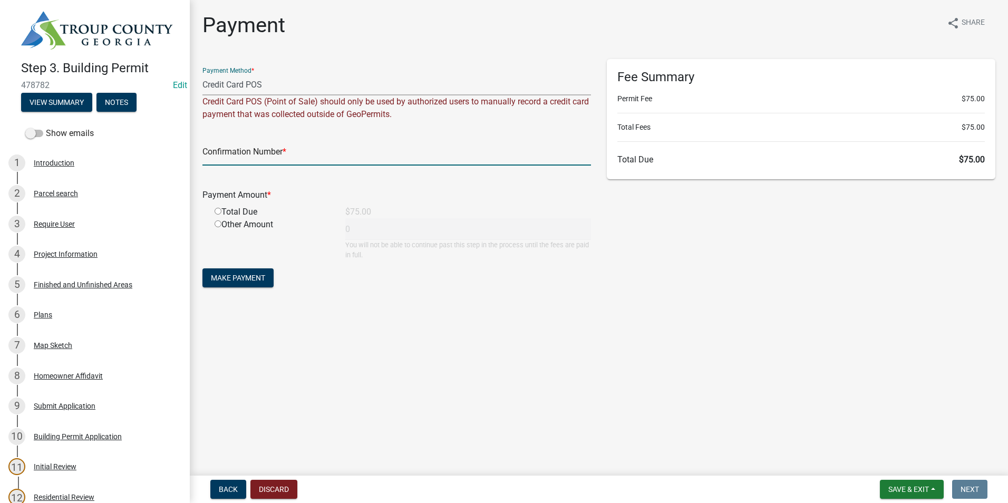
click at [240, 163] on input "text" at bounding box center [397, 155] width 389 height 22
type input "1034149855"
click at [217, 210] on input "radio" at bounding box center [218, 211] width 7 height 7
radio input "true"
type input "75"
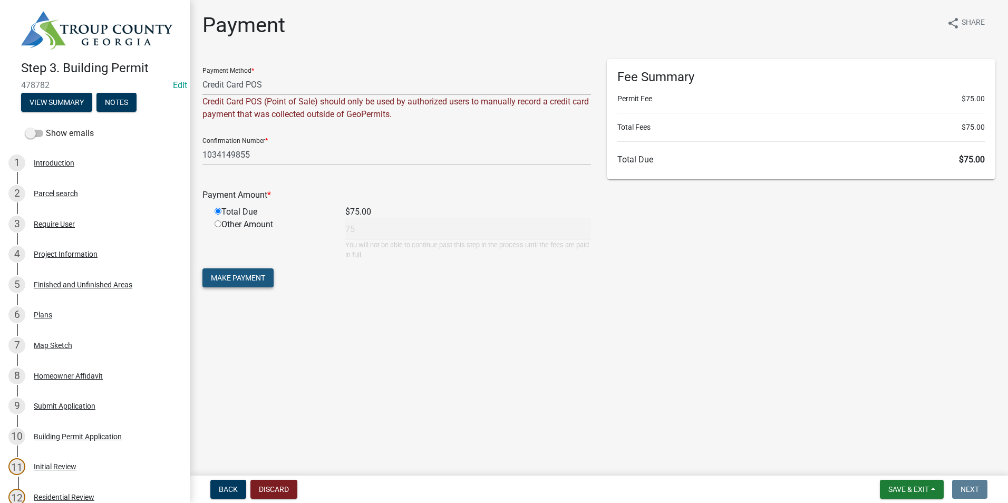
click at [253, 281] on span "Make Payment" at bounding box center [238, 278] width 54 height 8
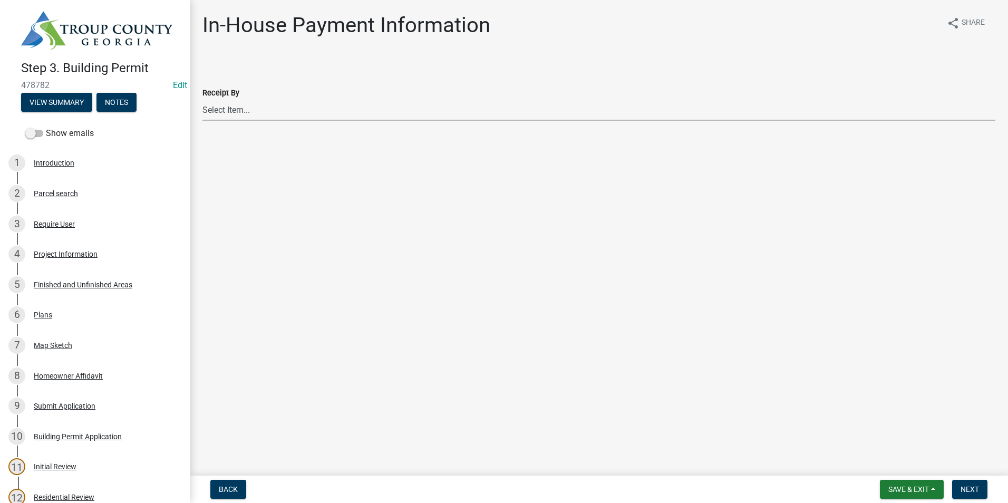
click at [401, 114] on select "Select Item... [PERSON_NAME] [PERSON_NAME] [PERSON_NAME] [PERSON_NAME]" at bounding box center [599, 110] width 793 height 22
click at [203, 99] on select "Select Item... [PERSON_NAME] [PERSON_NAME] [PERSON_NAME] [PERSON_NAME]" at bounding box center [599, 110] width 793 height 22
select select "2b86b0c4-e8a1-45ee-90a7-b8d4cb5b2682"
click at [970, 488] on span "Next" at bounding box center [970, 489] width 18 height 8
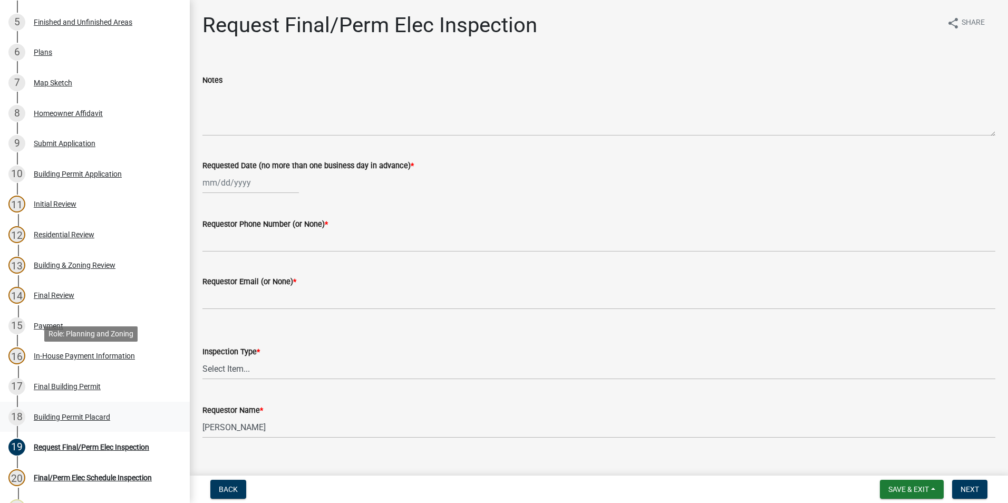
scroll to position [264, 0]
click at [70, 321] on div "15 Payment" at bounding box center [90, 324] width 165 height 17
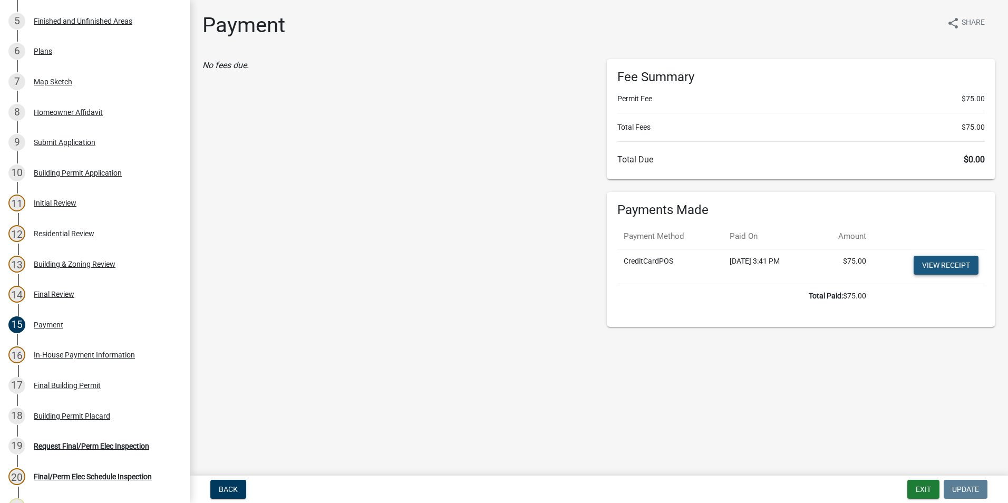
click at [934, 265] on link "View receipt" at bounding box center [946, 265] width 65 height 19
click at [54, 412] on div "Building Permit Placard" at bounding box center [72, 415] width 76 height 7
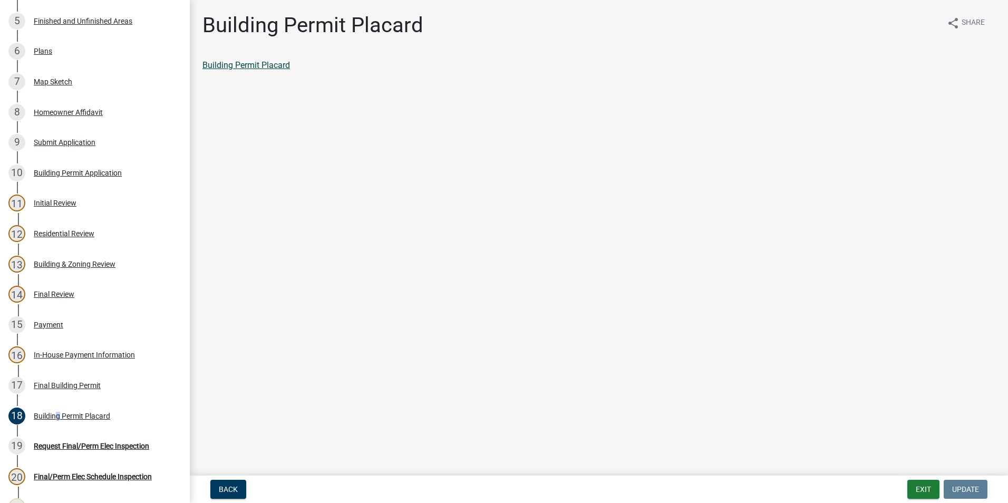
click at [244, 61] on link "Building Permit Placard" at bounding box center [247, 65] width 88 height 10
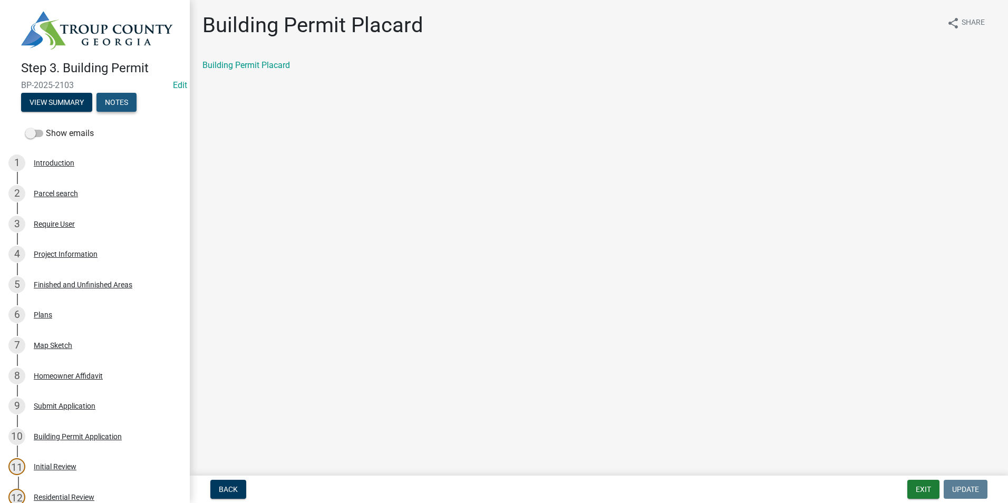
click at [111, 102] on button "Notes" at bounding box center [117, 102] width 40 height 19
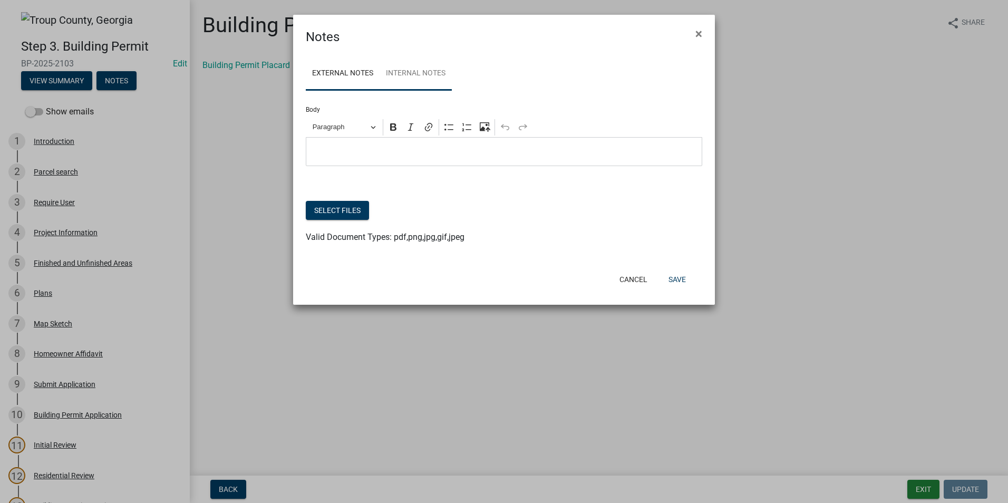
click at [425, 75] on link "Internal Notes" at bounding box center [416, 74] width 72 height 34
click at [353, 215] on button "Select files" at bounding box center [337, 210] width 63 height 19
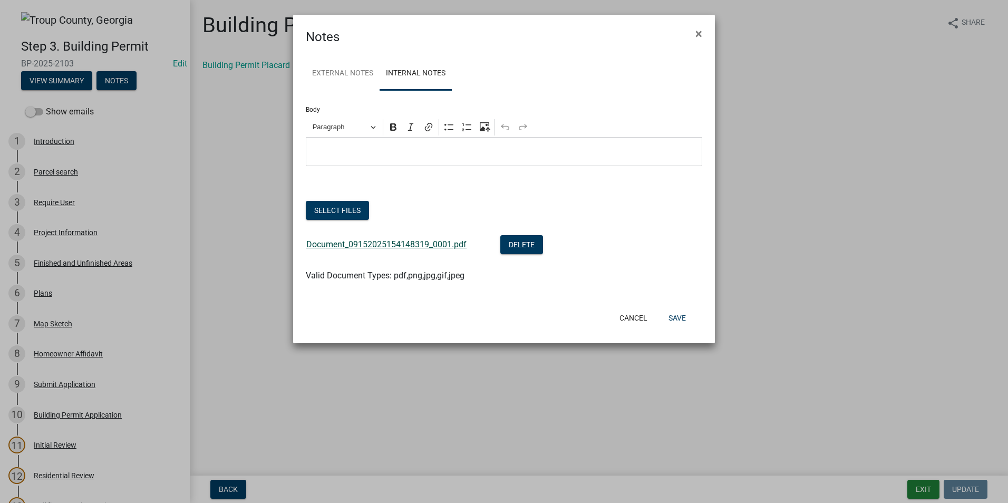
click at [401, 249] on div "Document_09152025154148319_0001.pdf" at bounding box center [394, 246] width 177 height 22
click at [401, 246] on link "Document_09152025154148319_0001.pdf" at bounding box center [386, 244] width 160 height 10
click at [680, 322] on button "Save" at bounding box center [677, 318] width 34 height 19
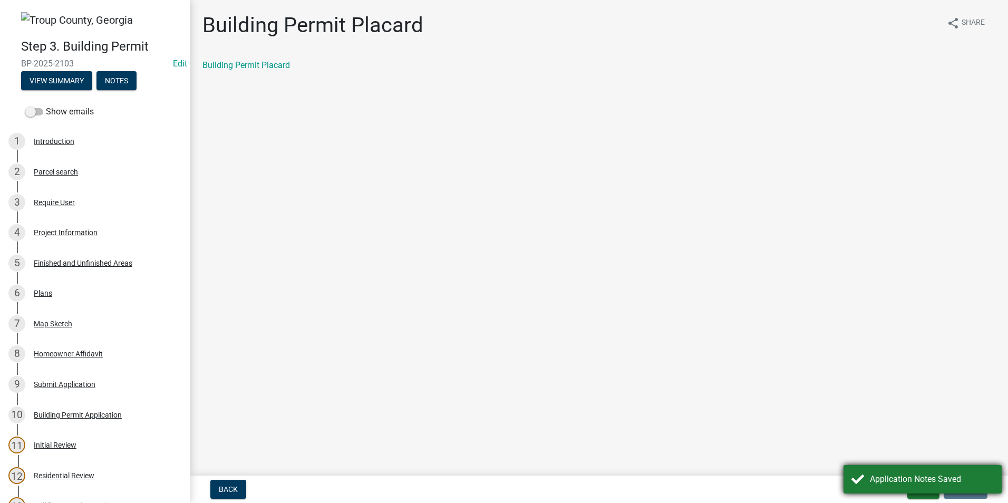
click at [870, 476] on div "Application Notes Saved" at bounding box center [932, 479] width 124 height 13
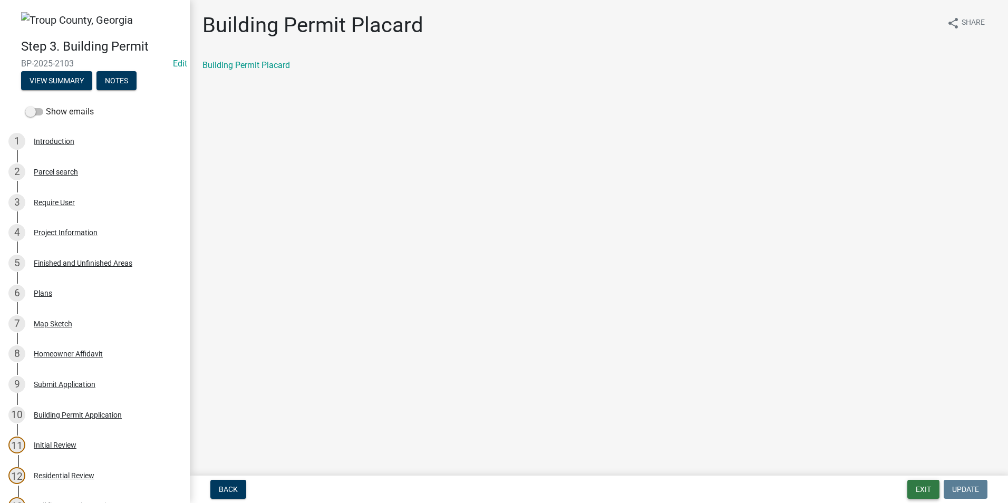
click at [918, 494] on button "Exit" at bounding box center [924, 489] width 32 height 19
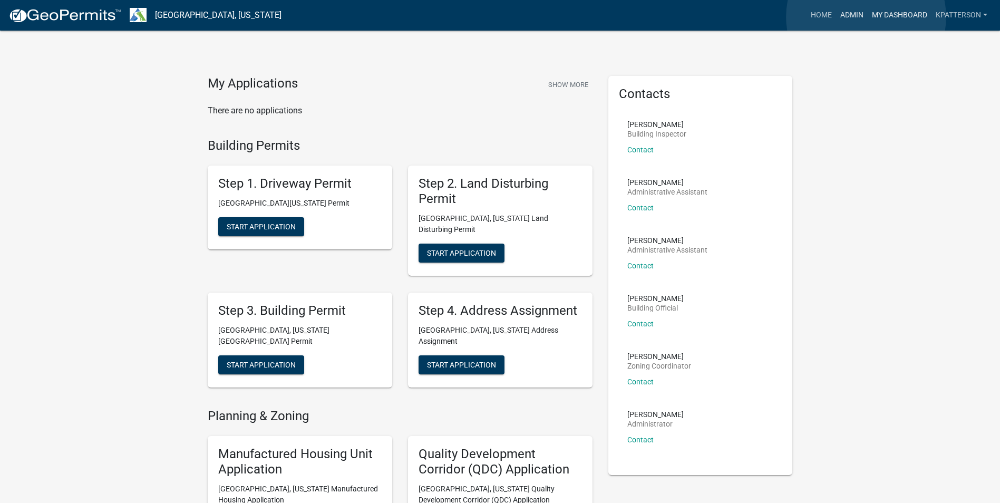
drag, startPoint x: 867, startPoint y: 17, endPoint x: 861, endPoint y: 17, distance: 5.8
click at [865, 17] on ul "Home Admin My Dashboard KPATTERSON Admin Account Logout" at bounding box center [899, 15] width 185 height 20
click at [852, 16] on link "Admin" at bounding box center [852, 15] width 32 height 20
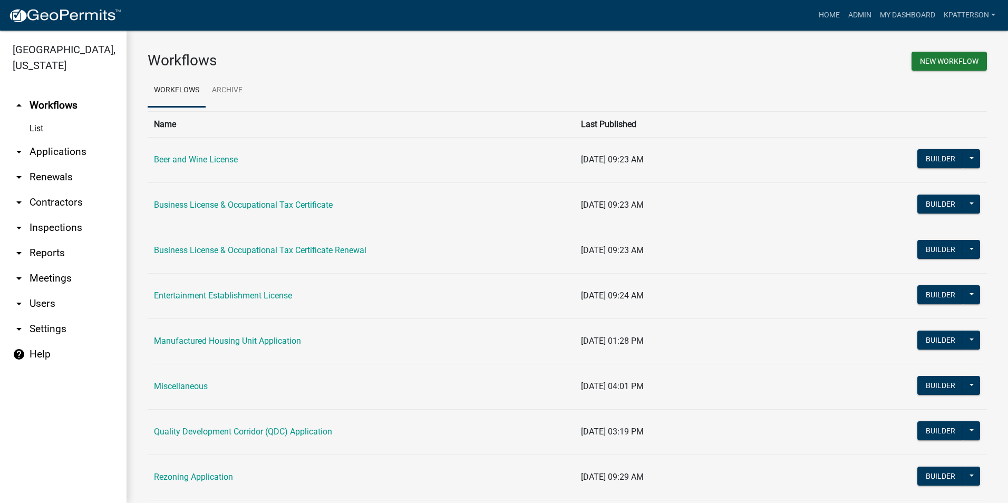
click at [54, 139] on link "arrow_drop_down Applications" at bounding box center [63, 151] width 127 height 25
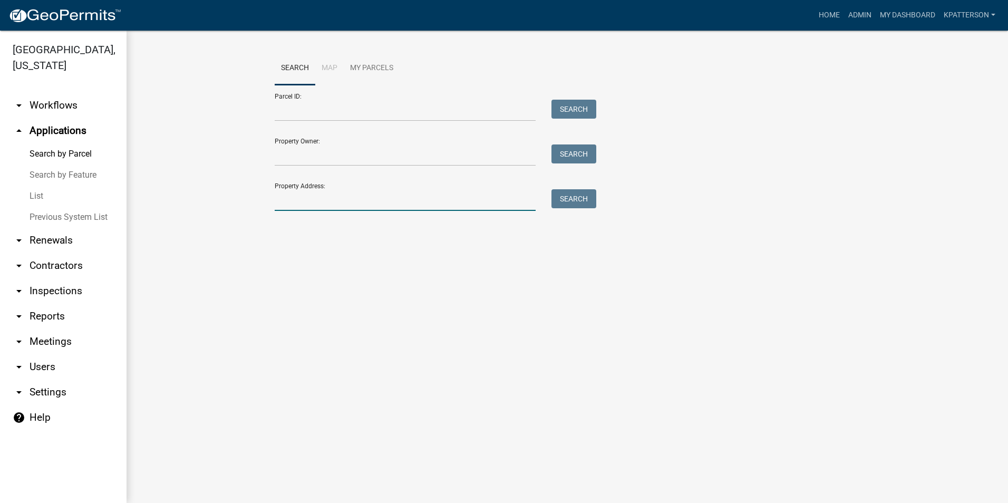
click at [327, 204] on input "Property Address:" at bounding box center [405, 200] width 261 height 22
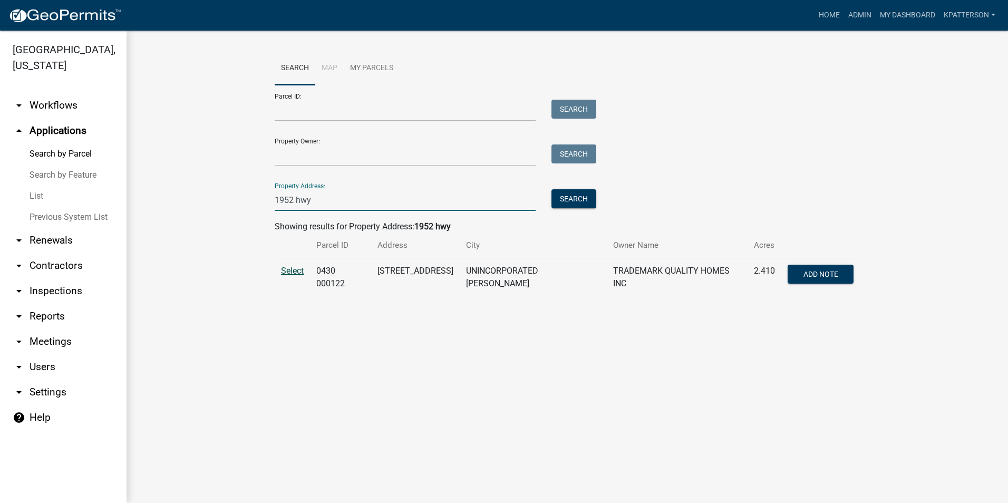
type input "1952 hwy"
click at [296, 269] on span "Select" at bounding box center [292, 271] width 23 height 10
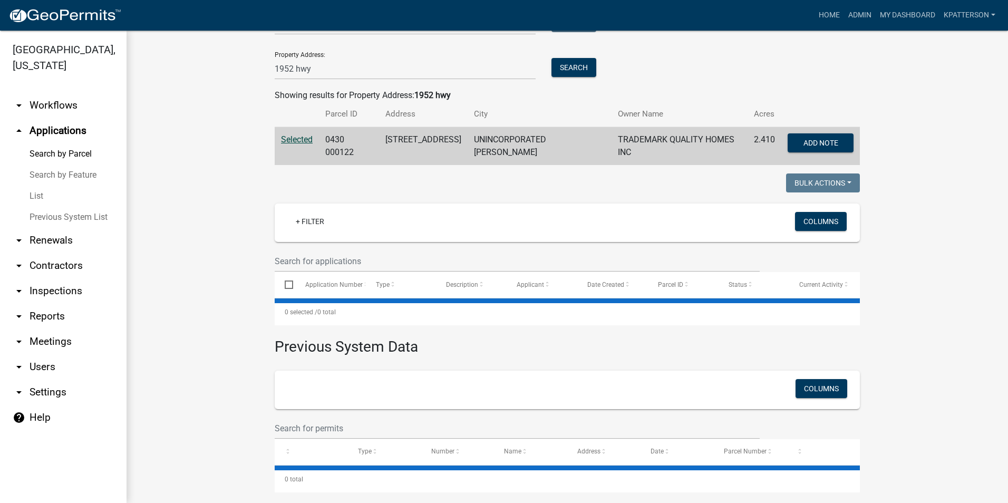
scroll to position [138, 0]
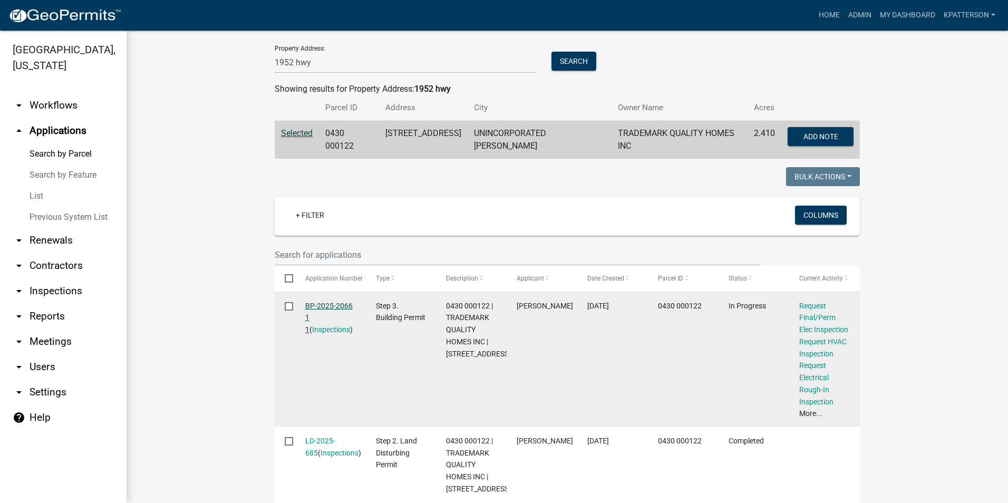
click at [324, 305] on link "BP-2025-2066 1 1" at bounding box center [328, 318] width 47 height 33
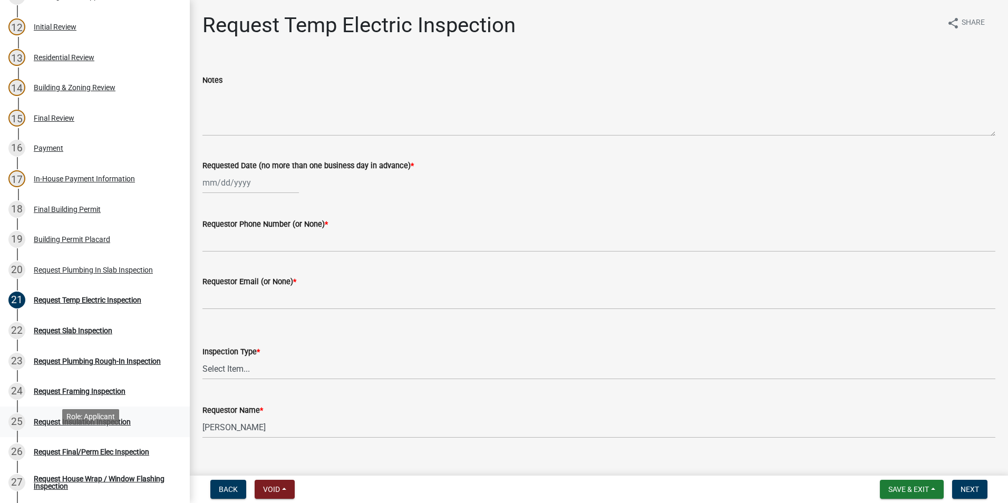
scroll to position [475, 0]
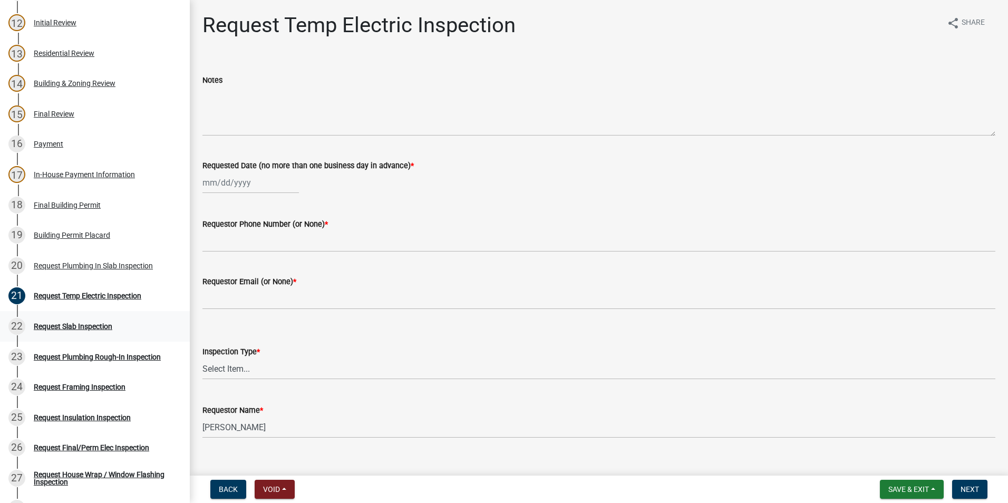
click at [63, 328] on div "Request Slab Inspection" at bounding box center [73, 326] width 79 height 7
select select "9"
select select "2025"
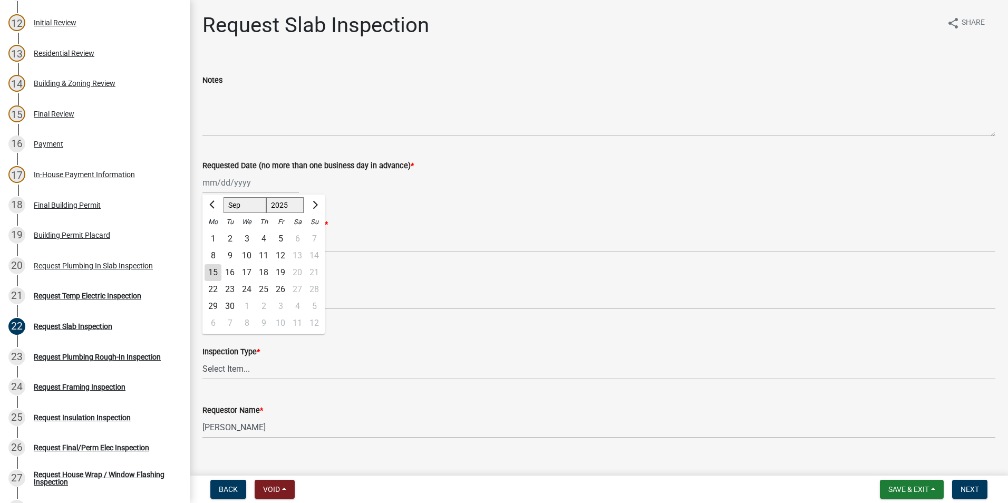
click at [245, 187] on div "[PERSON_NAME] Feb Mar Apr [PERSON_NAME][DATE] Oct Nov [DATE] 1526 1527 1528 152…" at bounding box center [251, 183] width 97 height 22
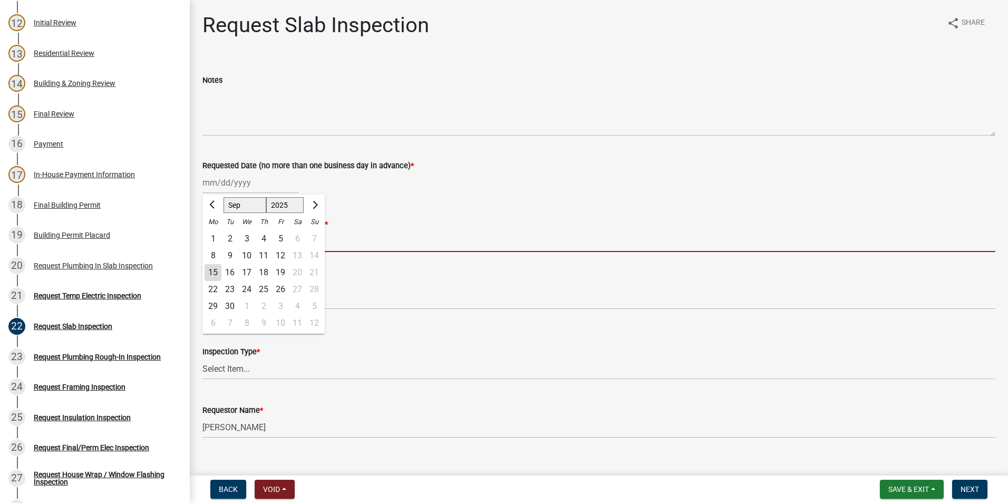
type input "7068812857"
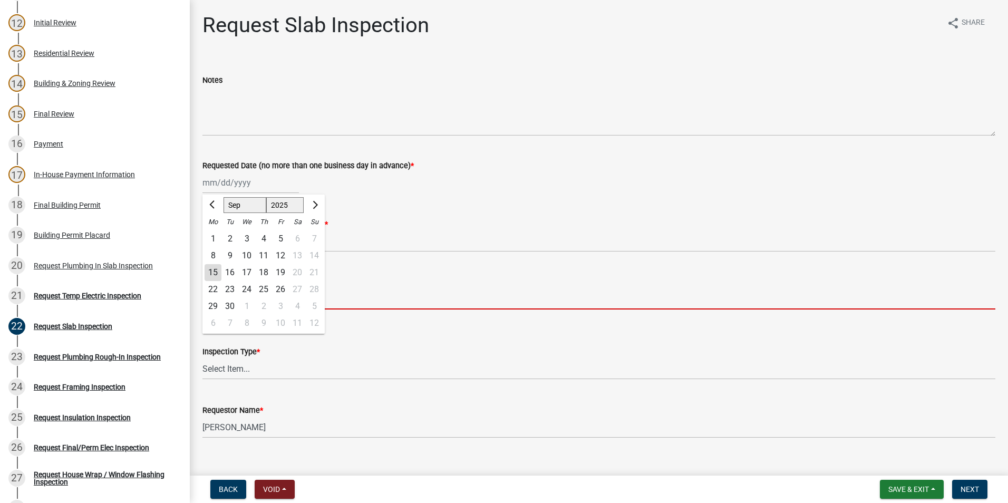
type input "[EMAIL_ADDRESS][DOMAIN_NAME]"
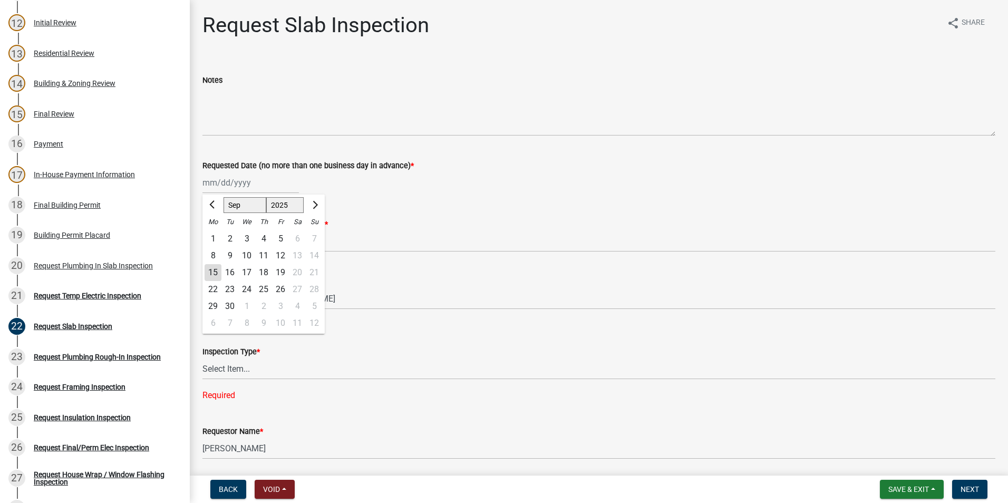
click at [204, 273] on div "15 16 17 18 19 20 21" at bounding box center [264, 272] width 122 height 17
click at [212, 268] on div "15" at bounding box center [213, 272] width 17 height 17
type input "[DATE]"
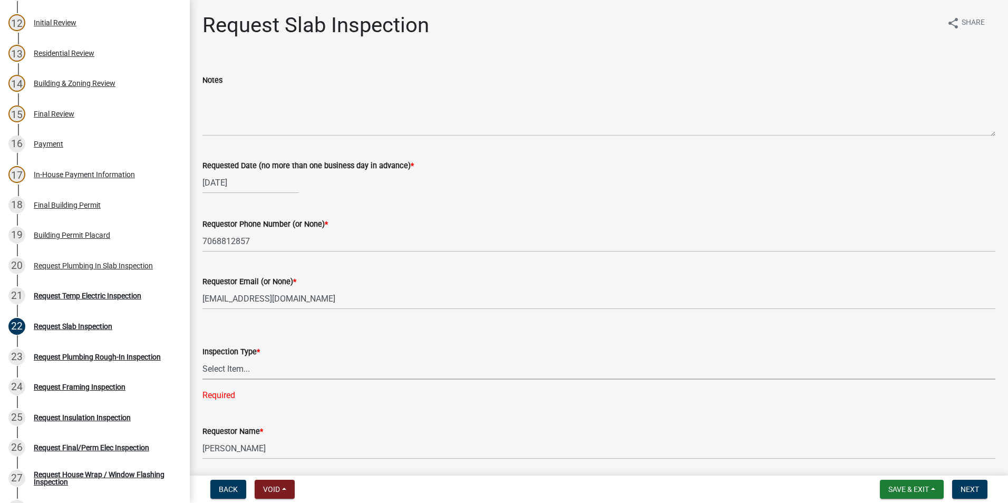
click at [254, 374] on select "Select Item... Slab" at bounding box center [599, 369] width 793 height 22
click at [203, 358] on select "Select Item... Slab" at bounding box center [599, 369] width 793 height 22
select select "ab79e0bf-6fbf-48c6-834d-2adc4864fc5e"
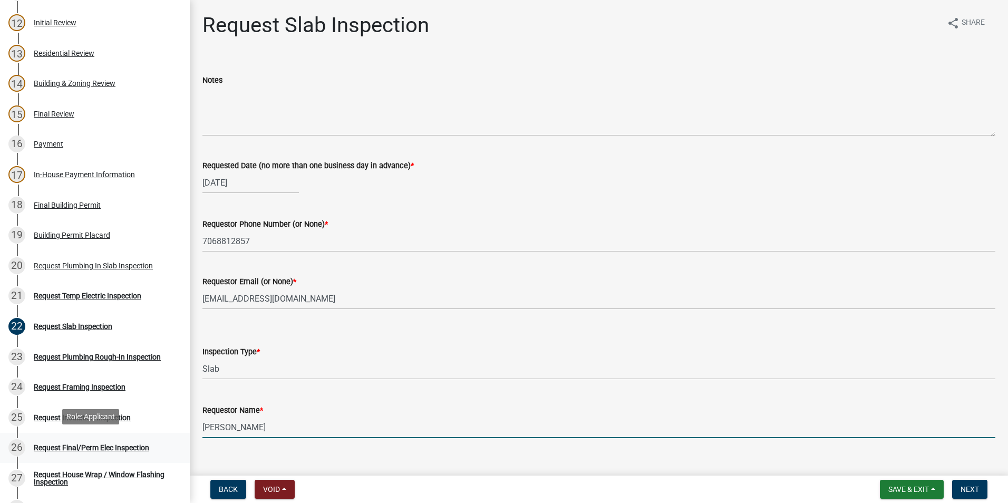
drag, startPoint x: 331, startPoint y: 434, endPoint x: 133, endPoint y: 438, distance: 197.8
click at [134, 438] on div "Step 3. Building Permit BP-2025-2066 Edit View Summary Notes Show emails 1 Intr…" at bounding box center [504, 251] width 1008 height 503
type input "Zach - Trademark"
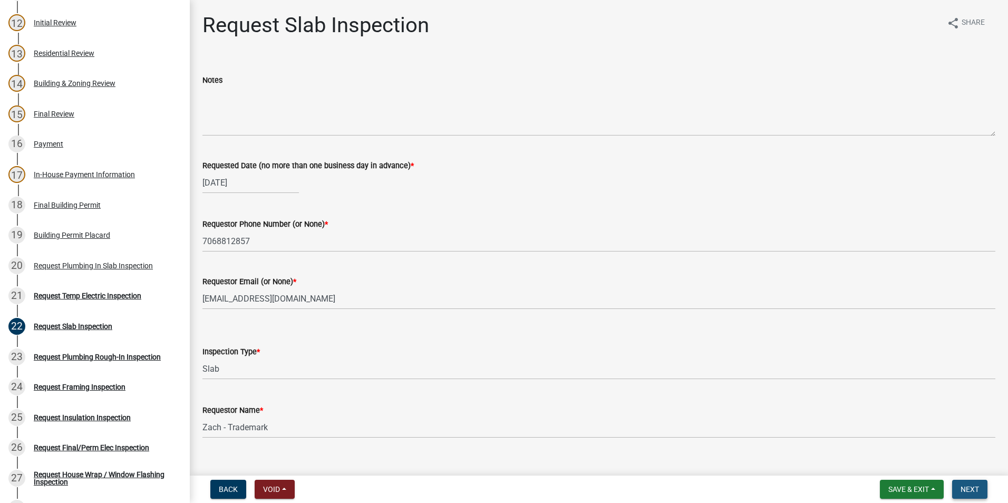
click at [974, 487] on span "Next" at bounding box center [970, 489] width 18 height 8
